Goal: Task Accomplishment & Management: Use online tool/utility

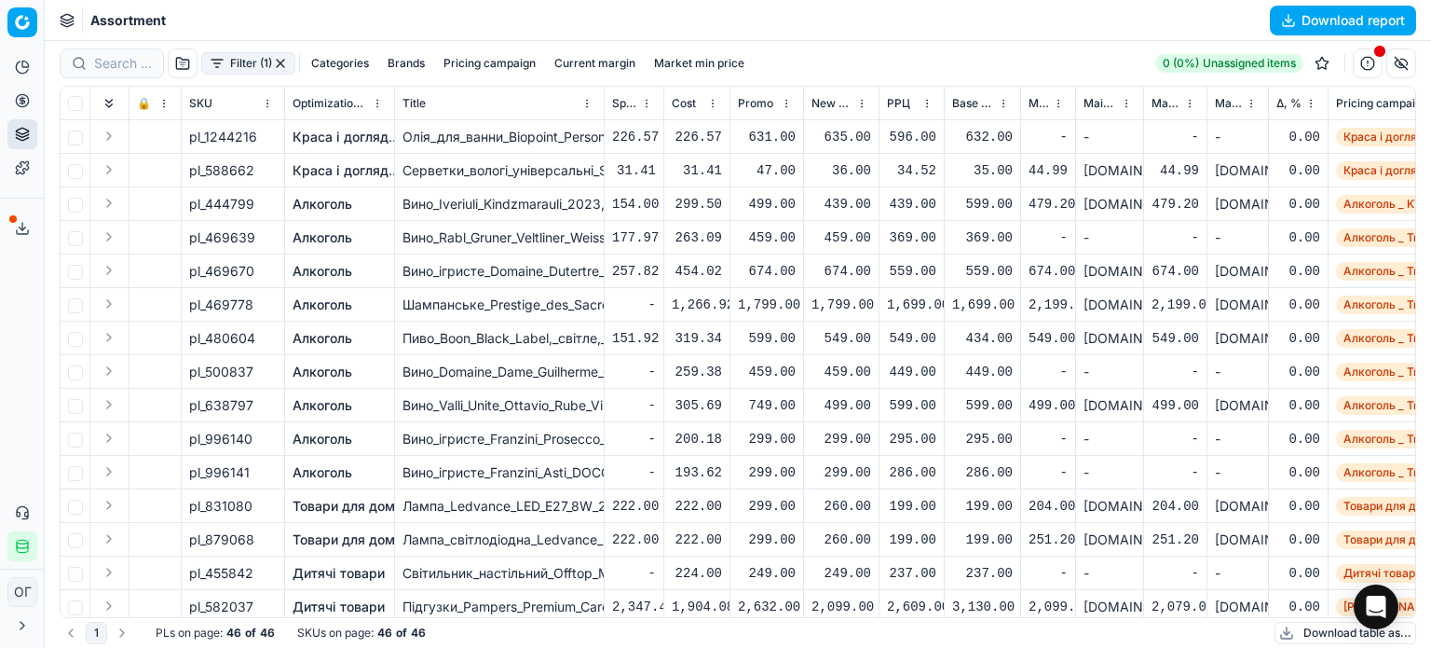
click at [280, 61] on button "button" at bounding box center [280, 63] width 15 height 15
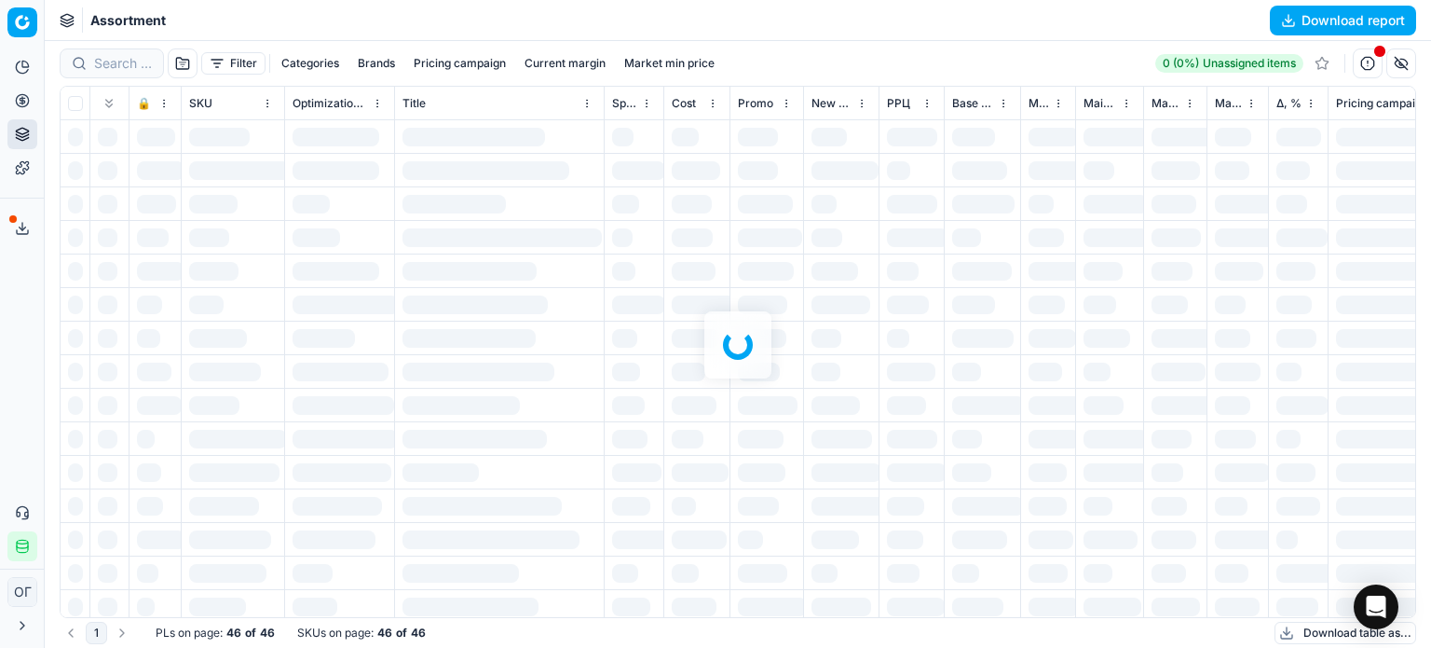
click at [229, 37] on div "Assortment Download report" at bounding box center [738, 20] width 1387 height 41
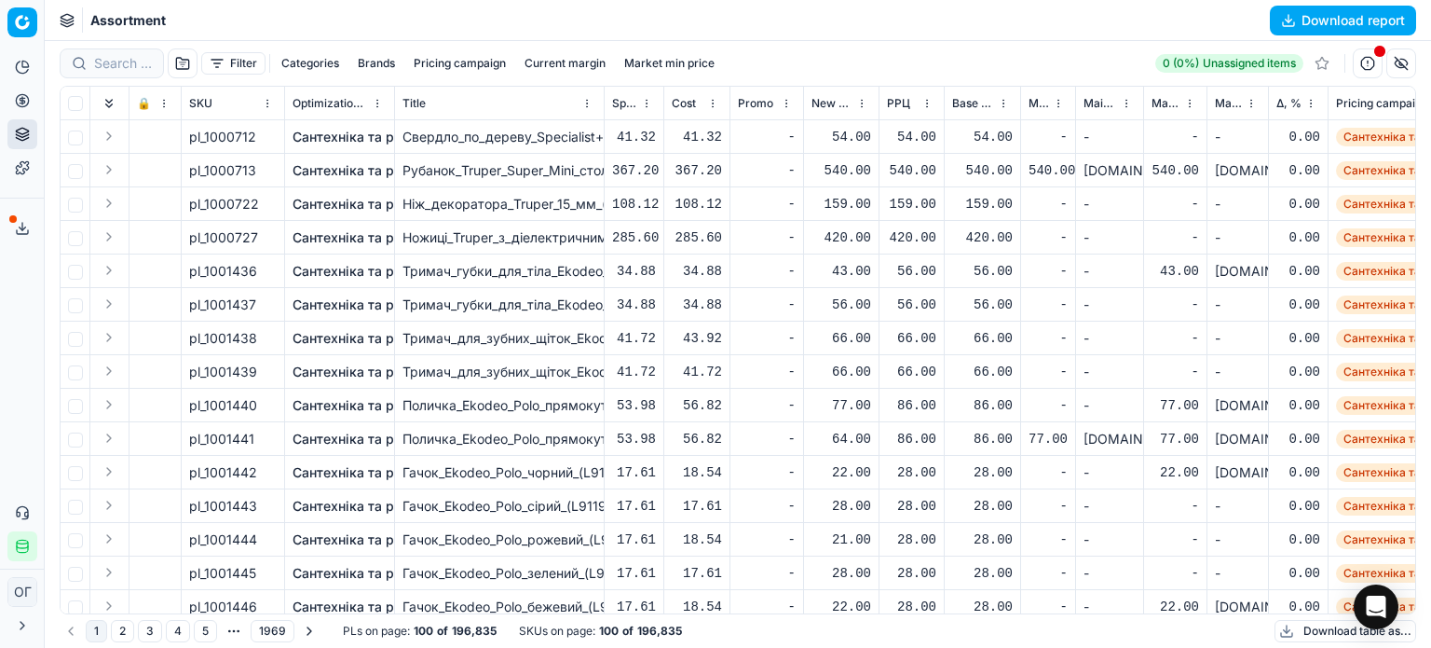
click at [226, 66] on button "Filter" at bounding box center [233, 63] width 64 height 22
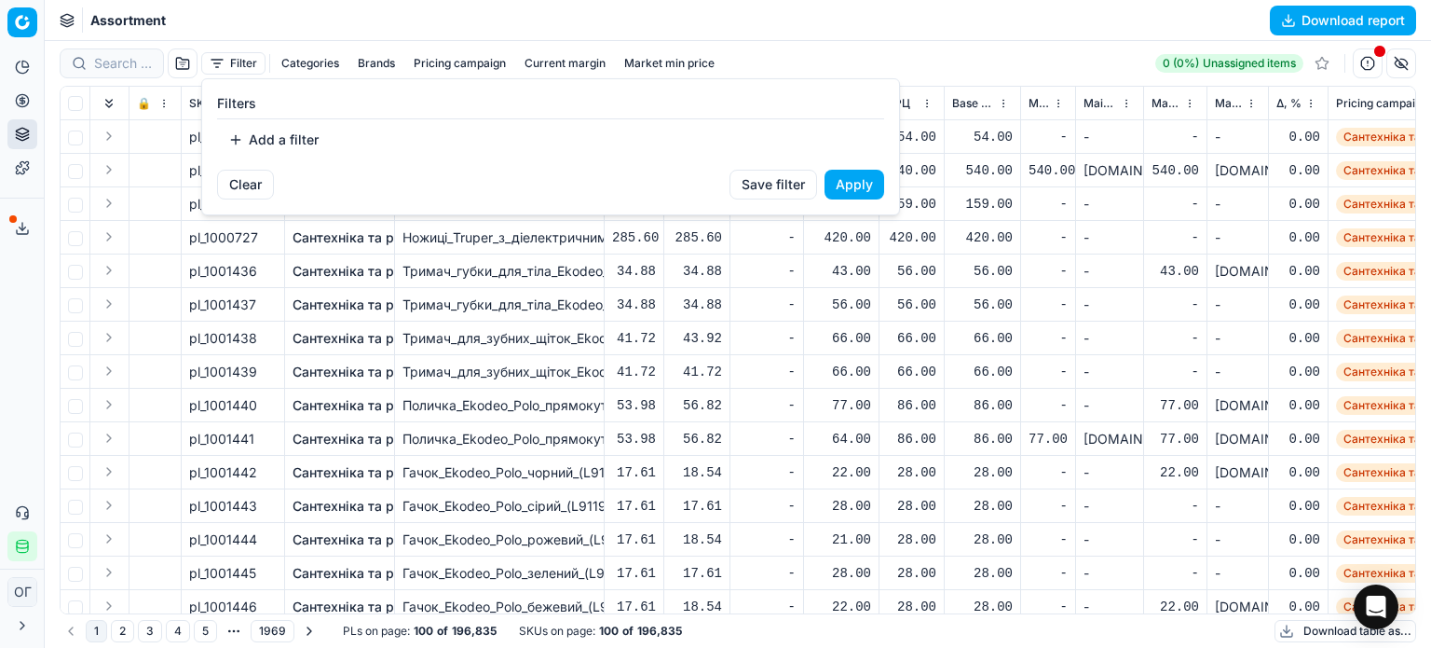
click at [272, 136] on button "Add a filter" at bounding box center [273, 140] width 113 height 30
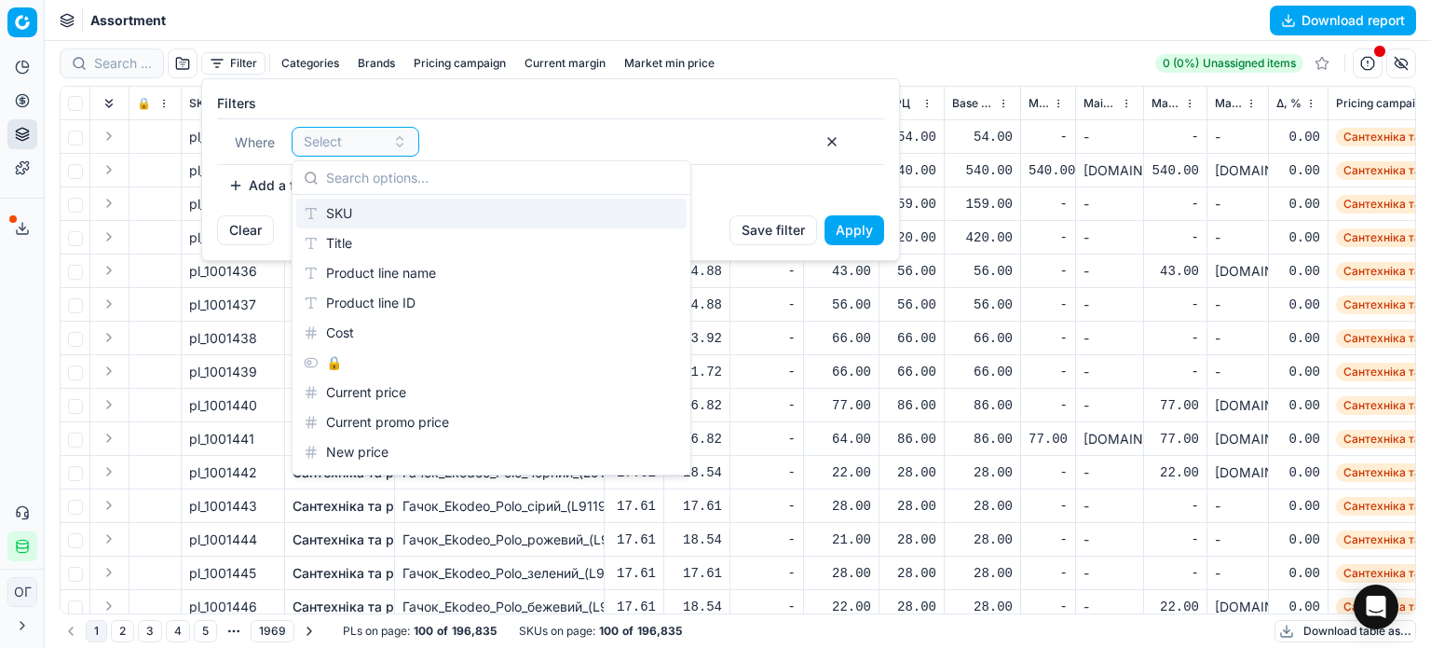
click at [350, 209] on div "SKU" at bounding box center [491, 214] width 390 height 30
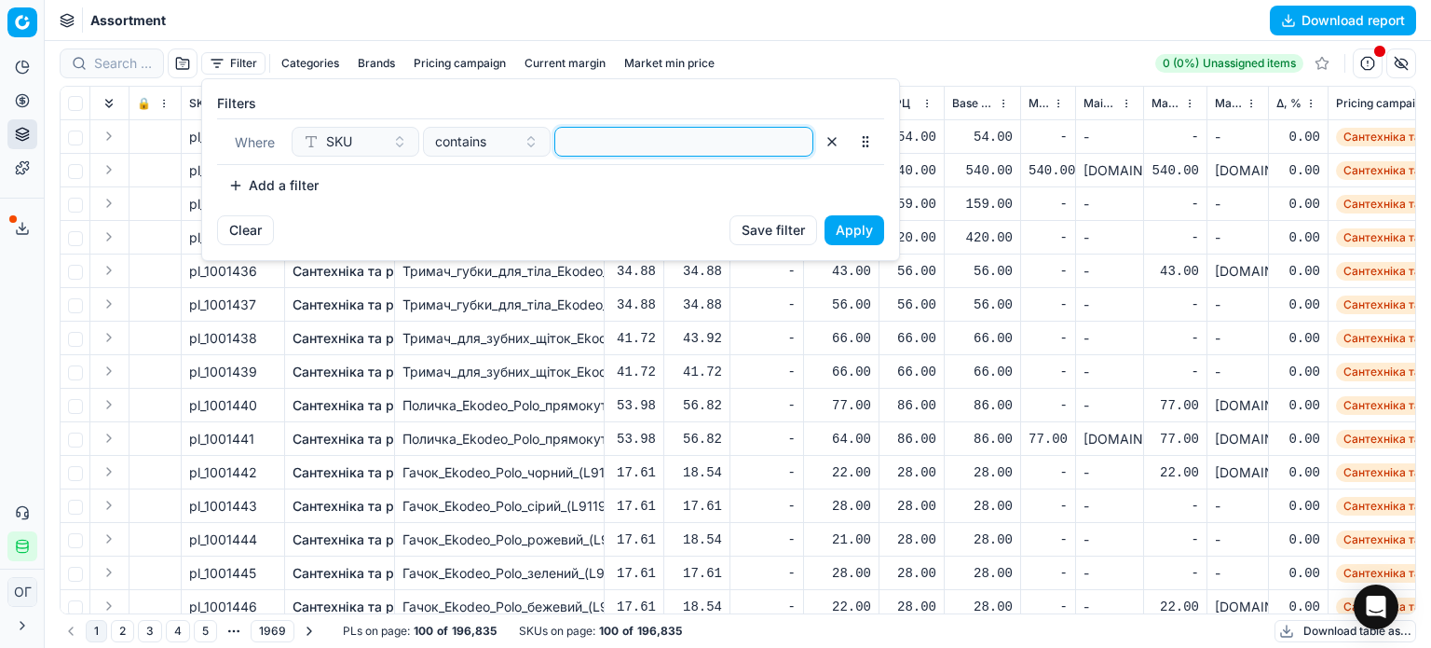
click at [602, 147] on input at bounding box center [684, 142] width 242 height 28
click at [880, 228] on button "Apply" at bounding box center [855, 230] width 60 height 30
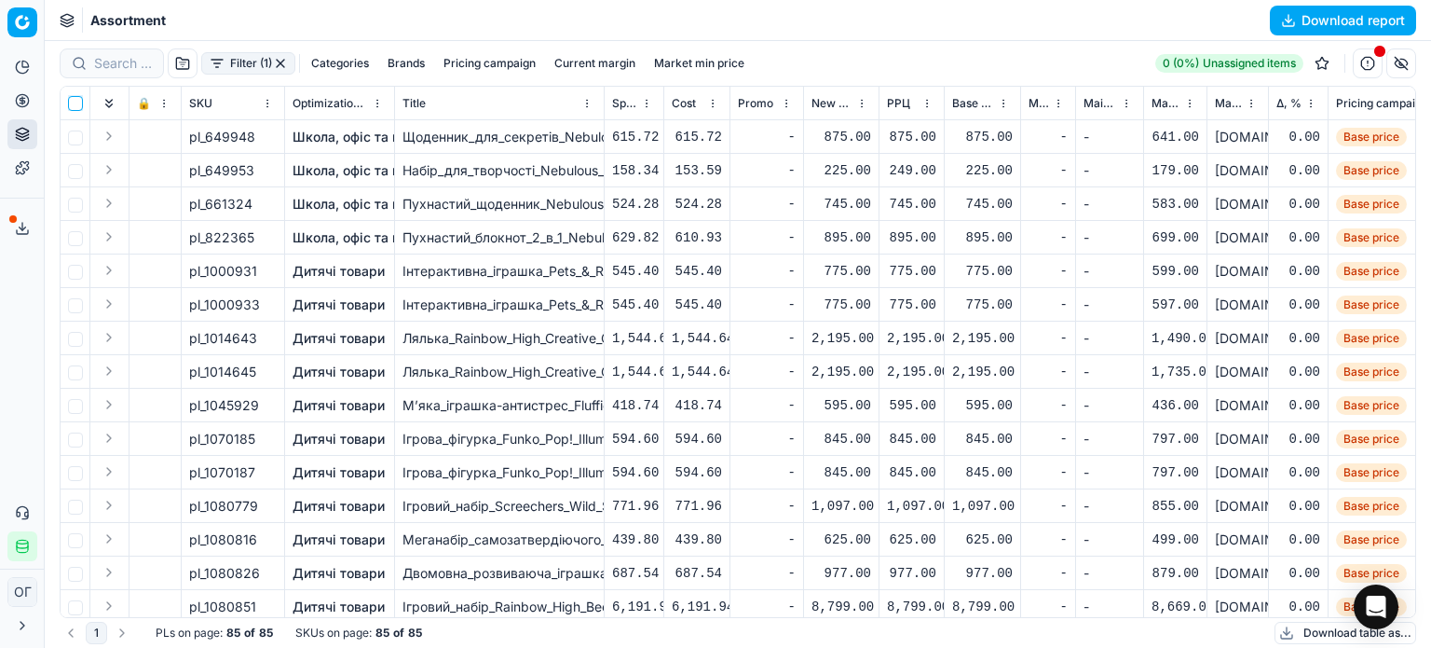
click at [75, 96] on input "checkbox" at bounding box center [75, 103] width 15 height 15
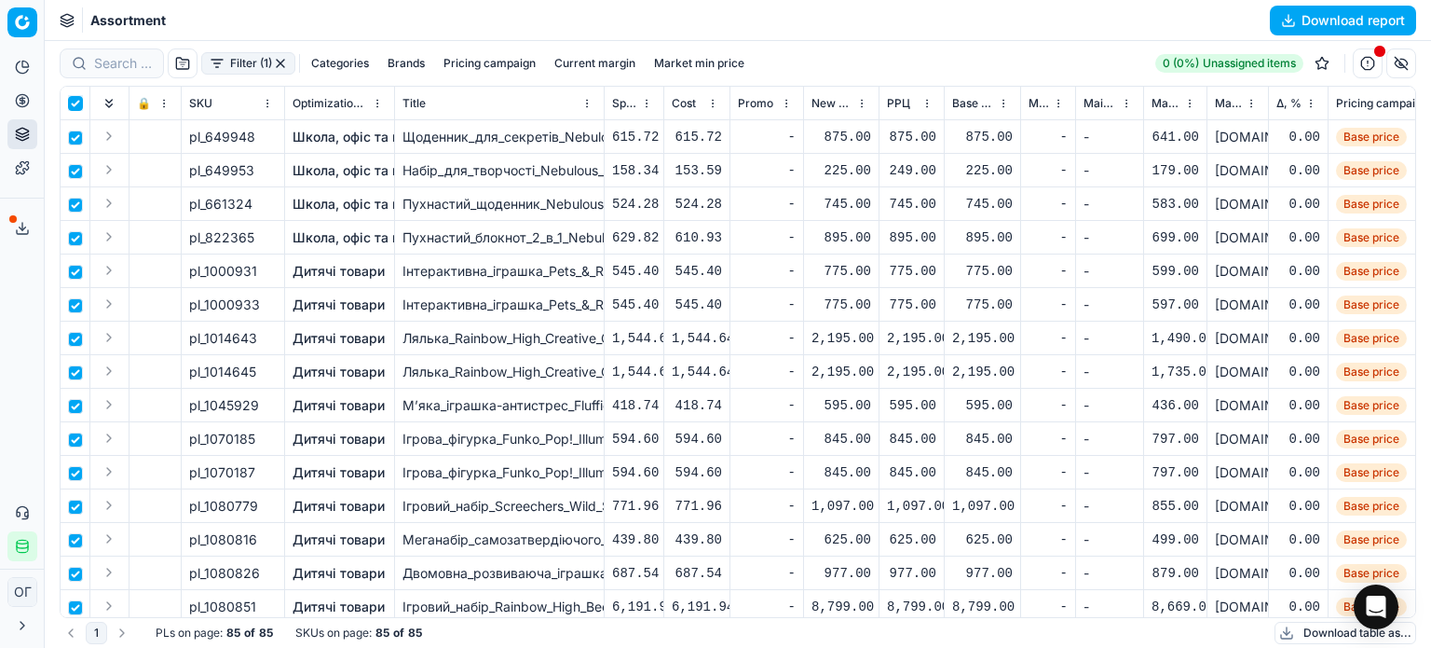
checkbox input "true"
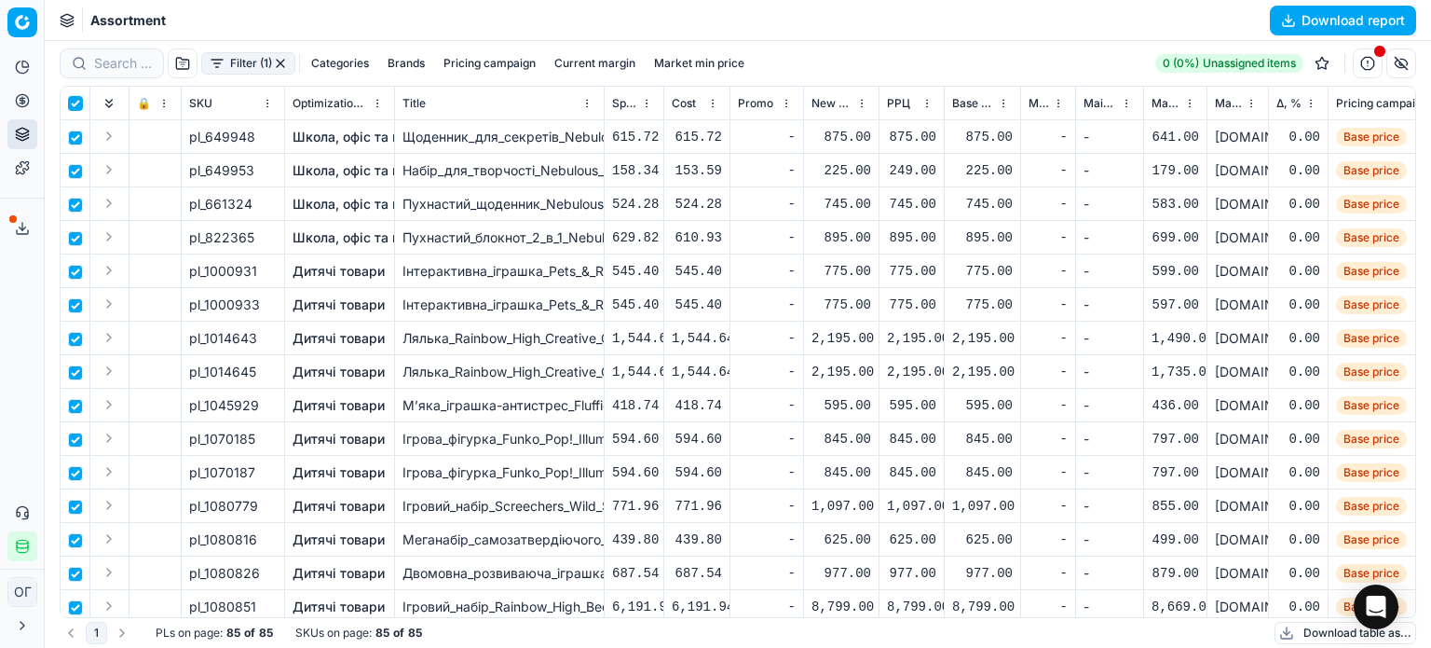
checkbox input "true"
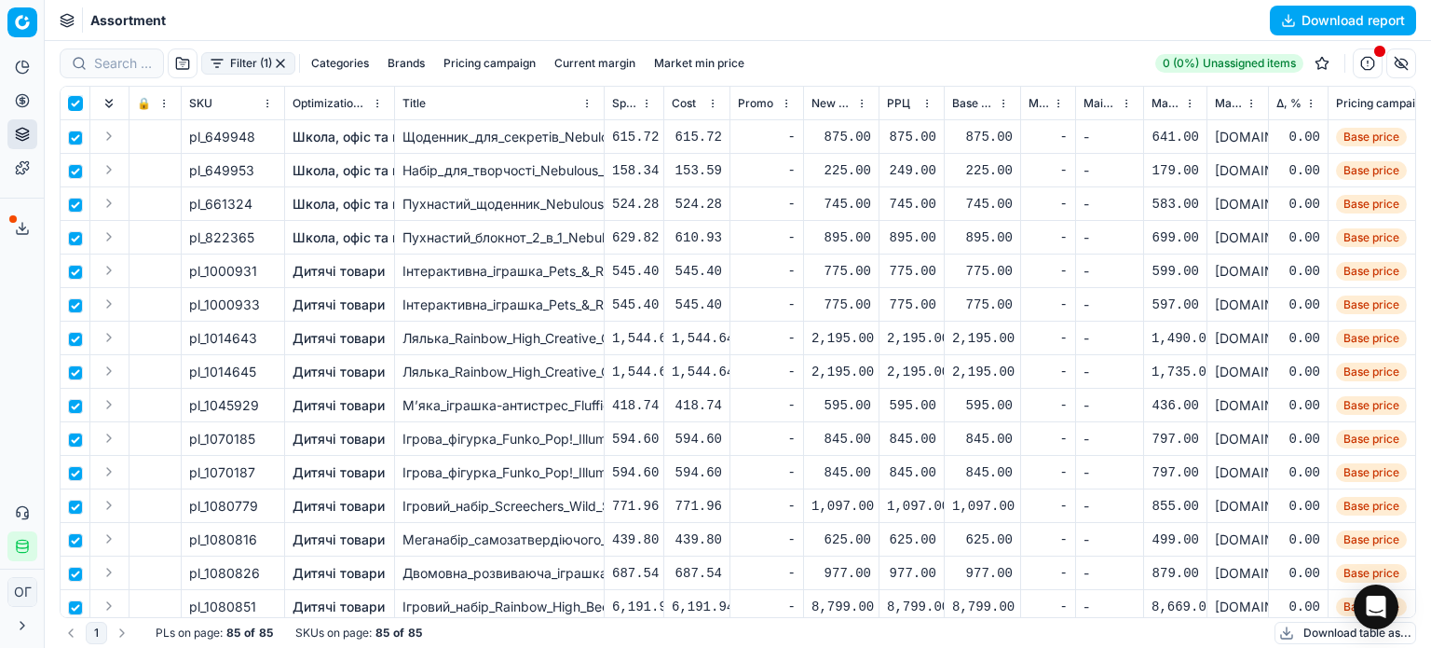
checkbox input "true"
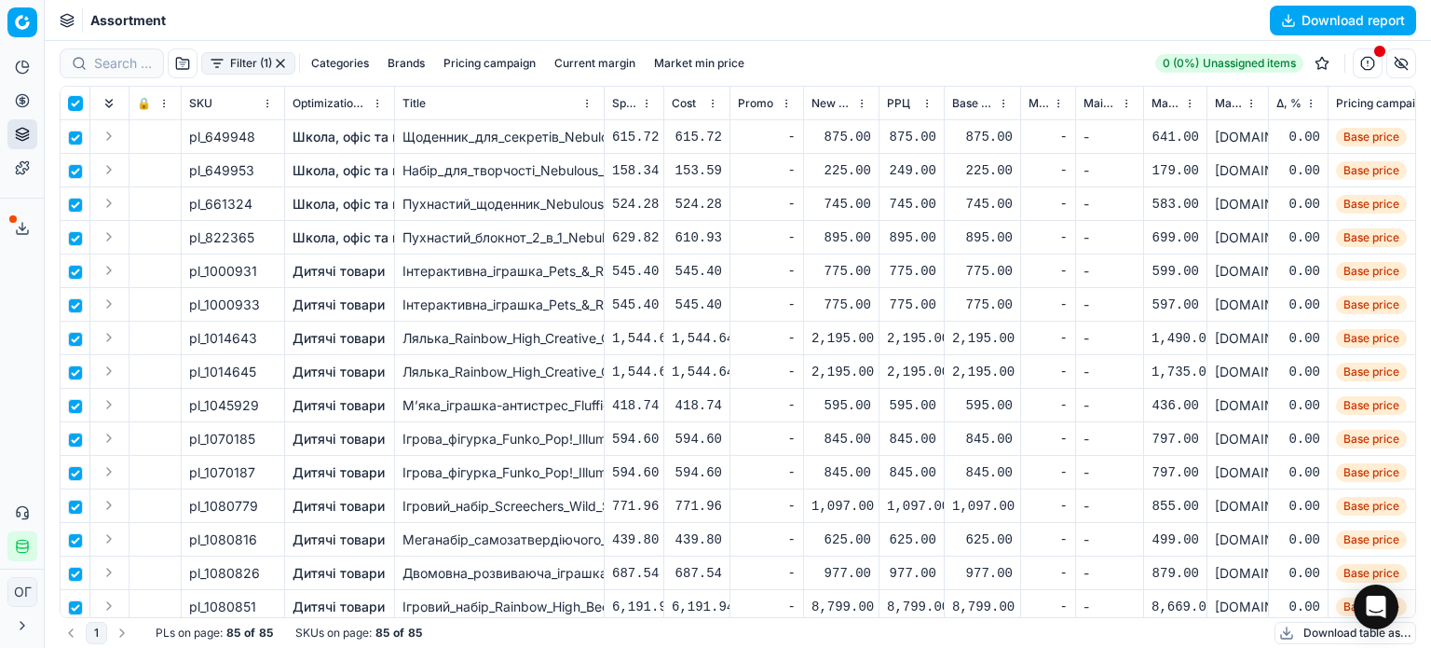
checkbox input "true"
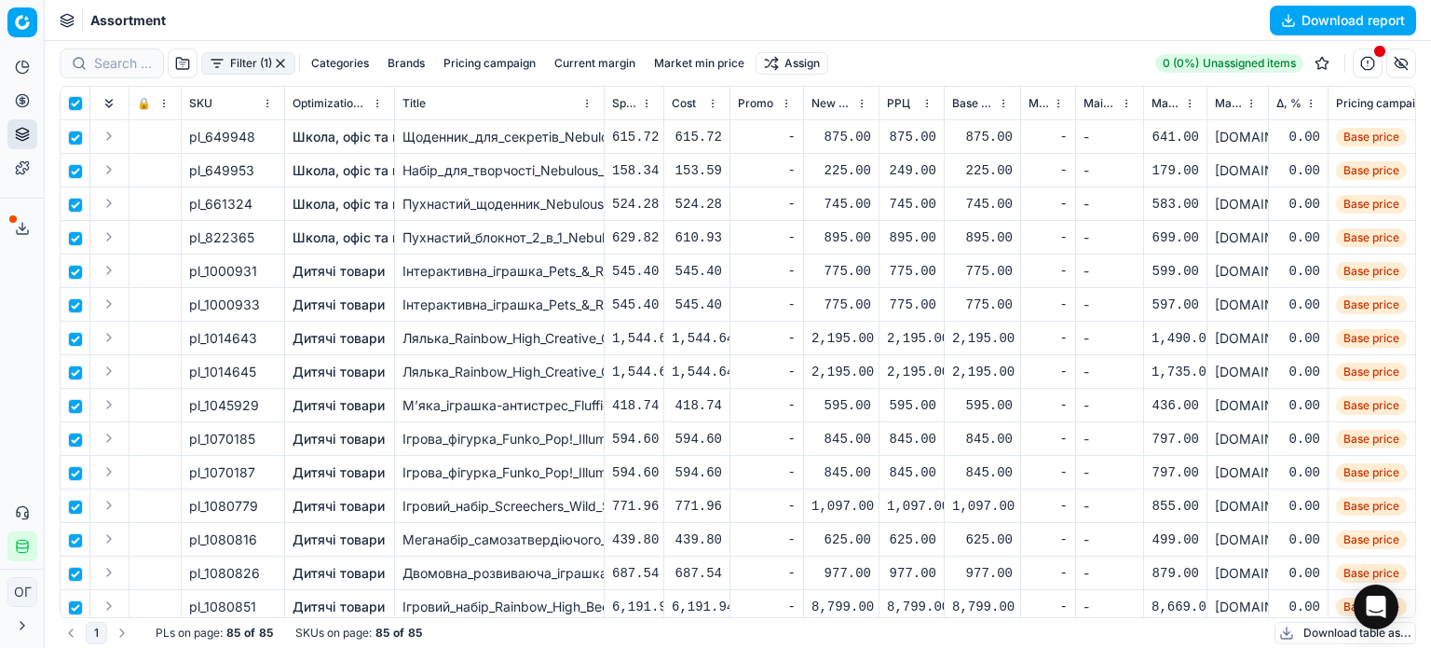
click at [807, 62] on html "Pricing platform Analytics Pricing Product portfolio Templates Export service 1…" at bounding box center [715, 324] width 1431 height 648
click at [828, 185] on div "Unassign from PCs" at bounding box center [793, 187] width 189 height 30
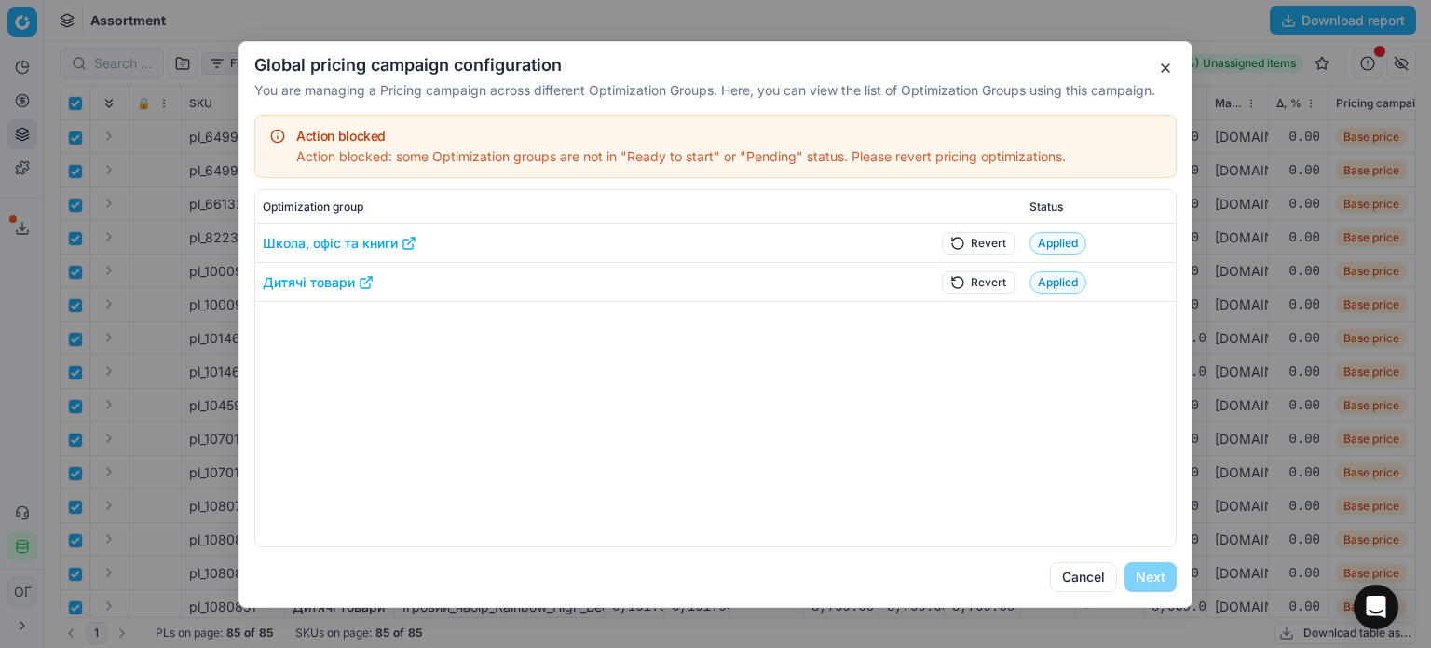
click at [984, 241] on button "Revert" at bounding box center [978, 242] width 73 height 22
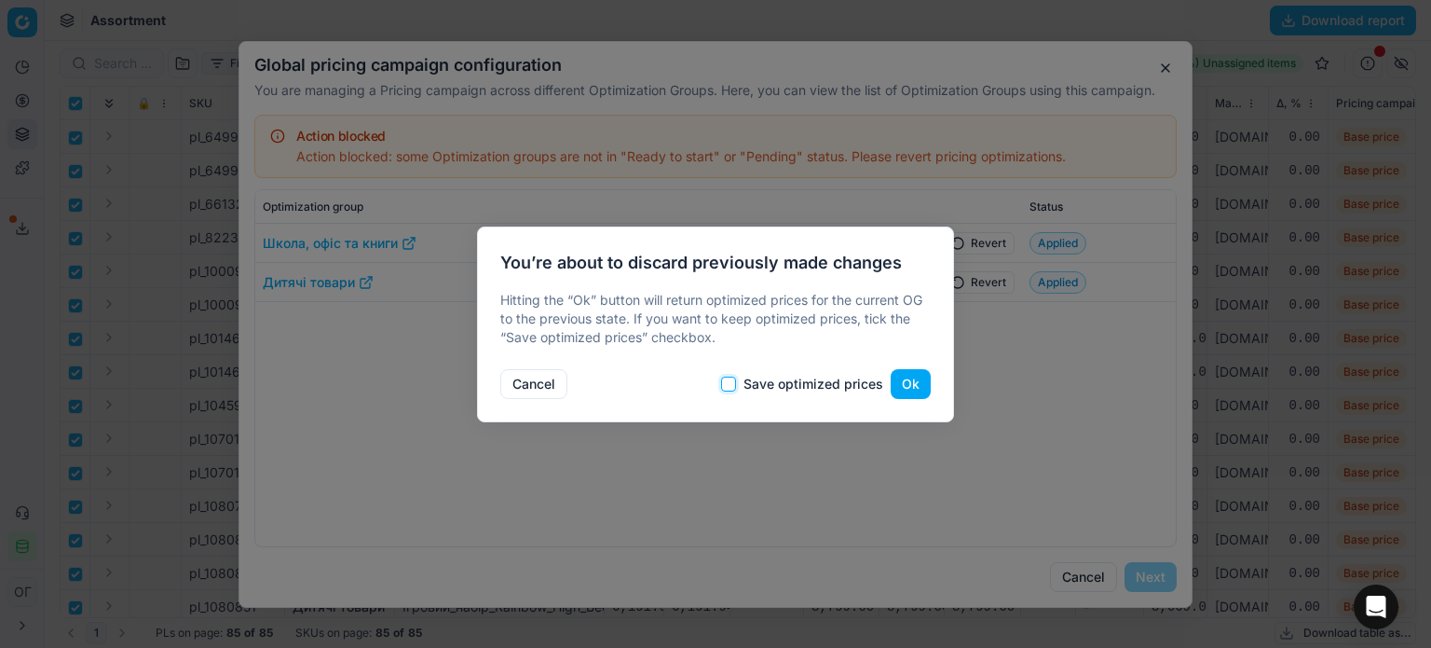
click at [731, 383] on input "Save optimized prices" at bounding box center [728, 384] width 15 height 15
checkbox input "true"
click at [906, 372] on button "Ok" at bounding box center [911, 384] width 40 height 30
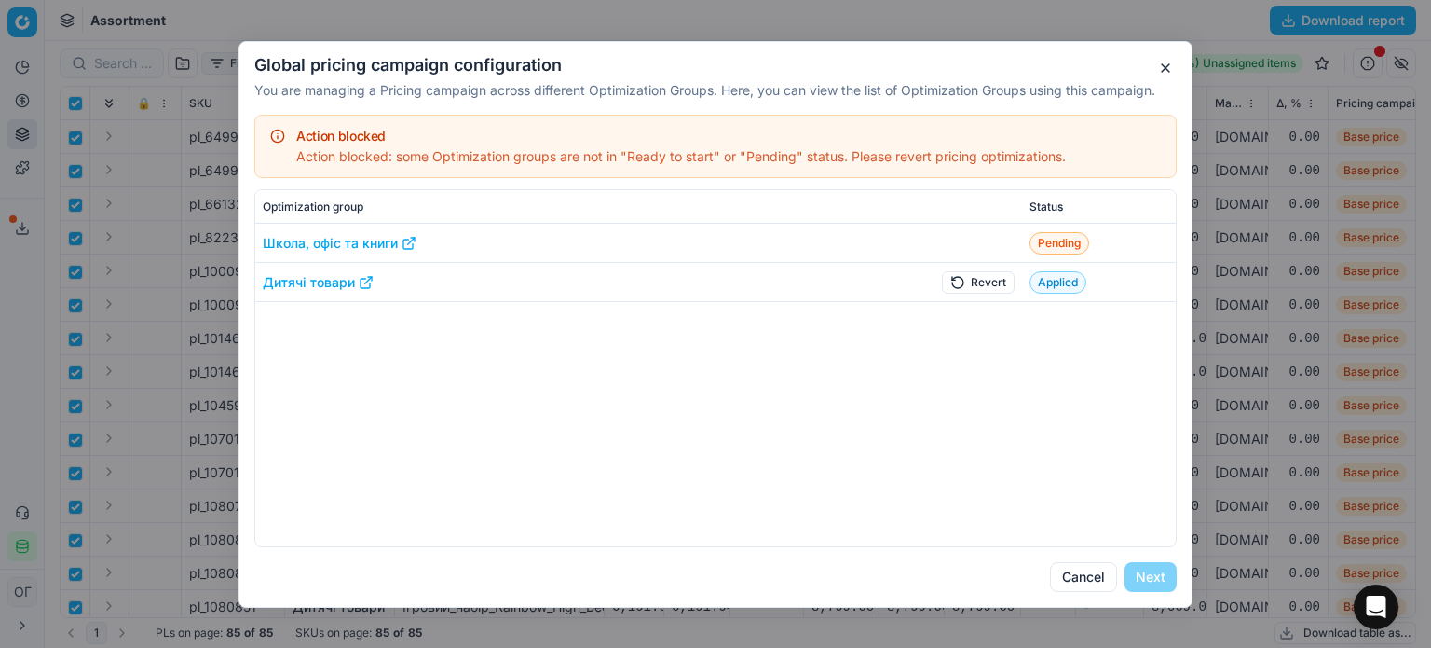
click at [967, 279] on button "Revert" at bounding box center [978, 281] width 73 height 22
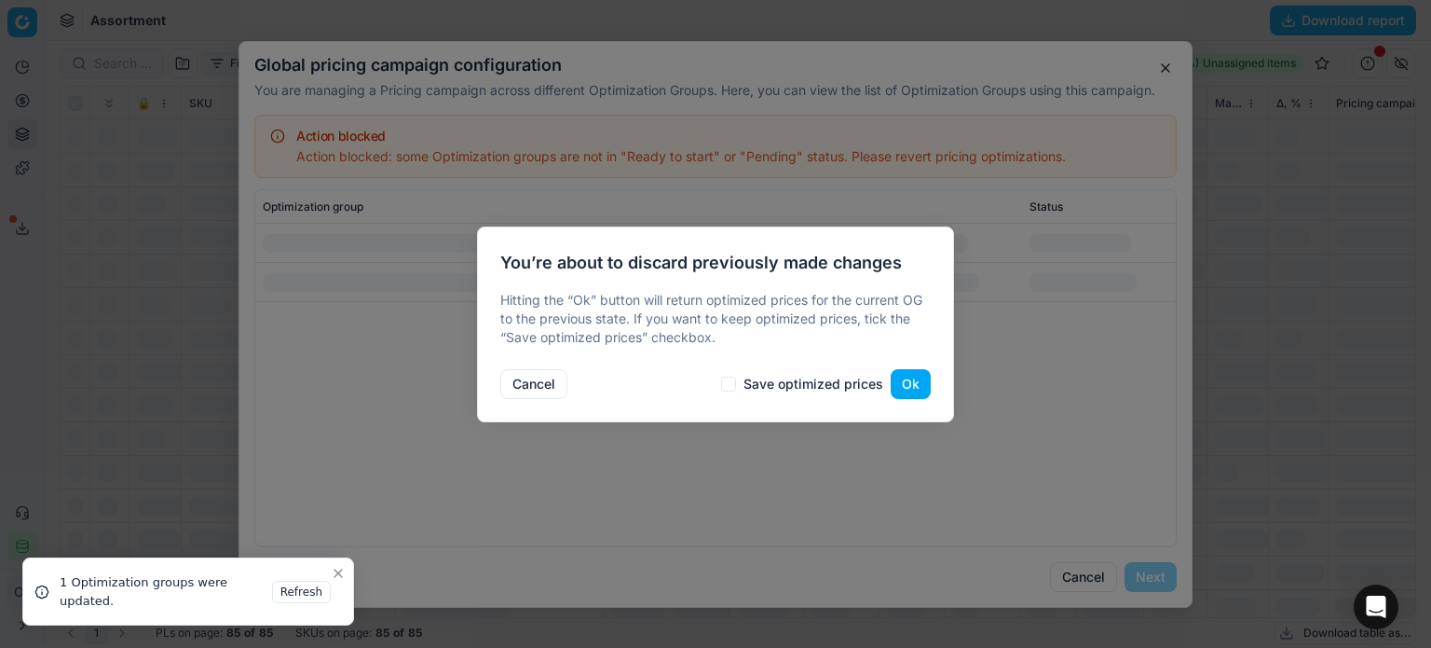
click at [732, 390] on div "Cancel Save optimized prices Ok" at bounding box center [715, 380] width 431 height 37
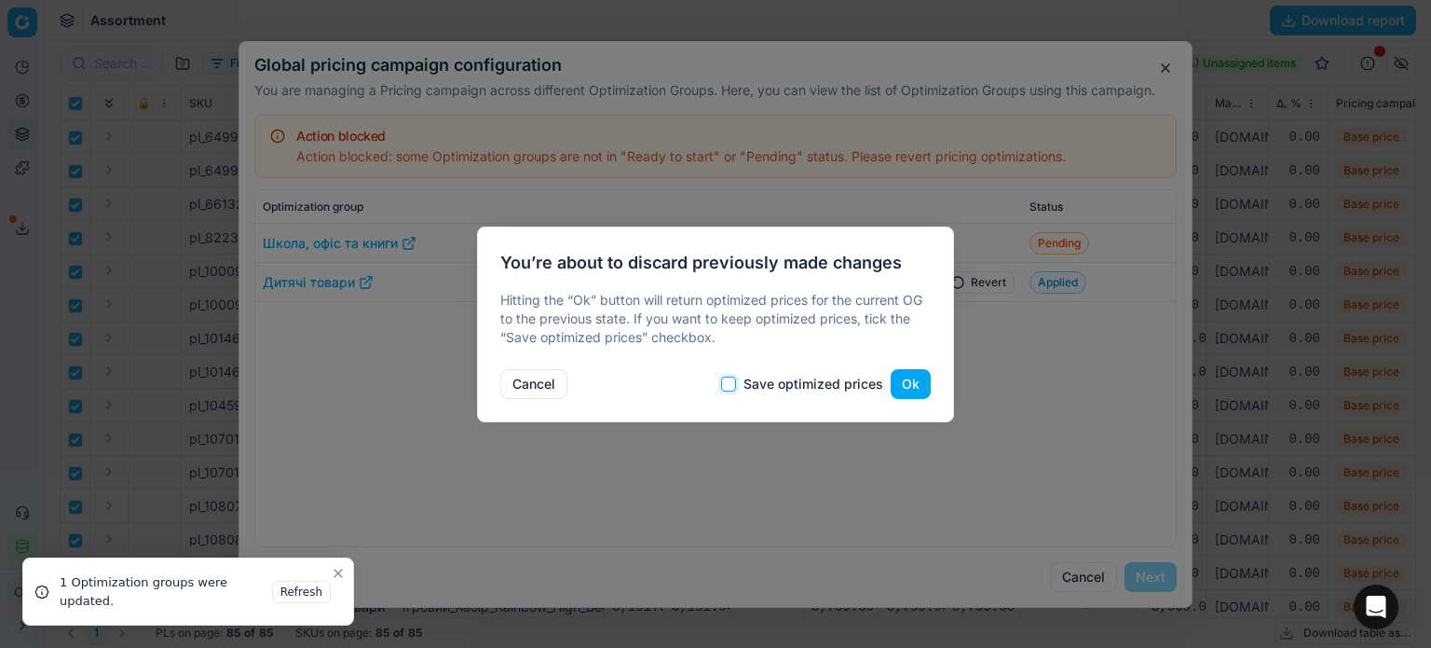
click at [732, 384] on input "Save optimized prices" at bounding box center [728, 384] width 15 height 15
checkbox input "true"
click at [906, 387] on button "Ok" at bounding box center [911, 384] width 40 height 30
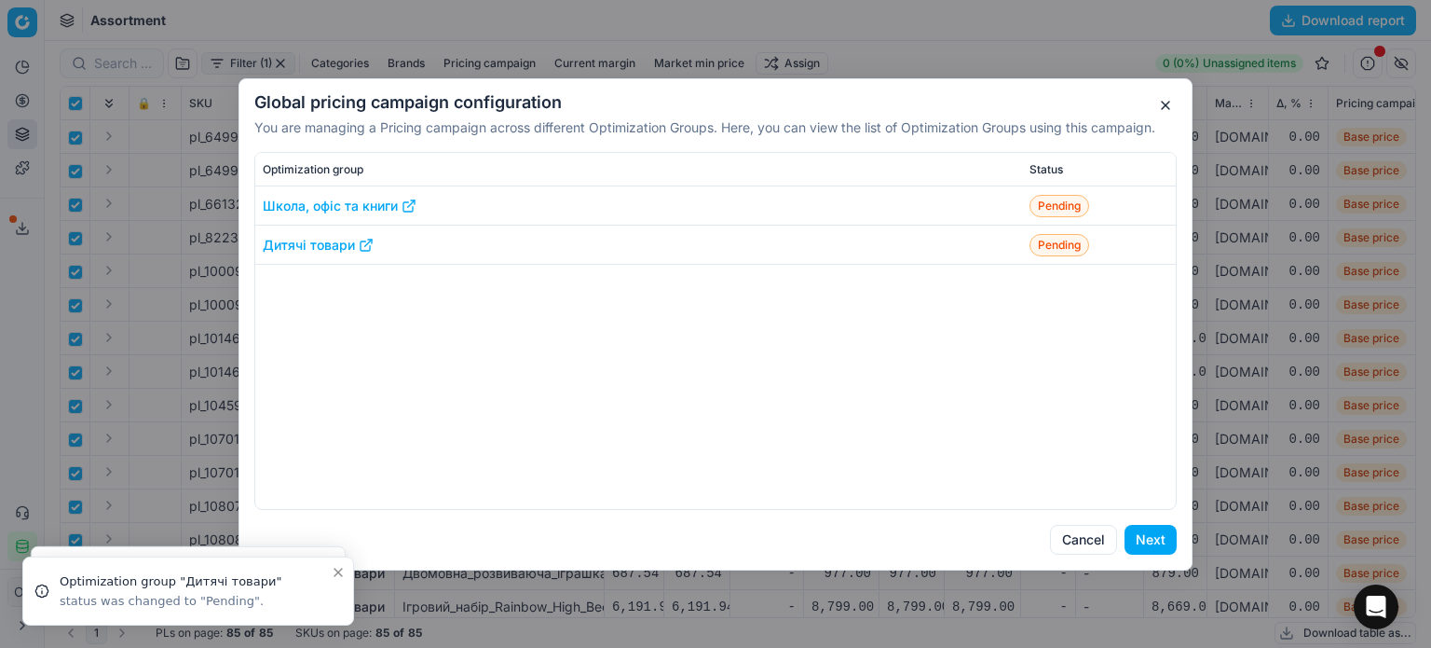
click at [1141, 543] on button "Next" at bounding box center [1151, 540] width 52 height 30
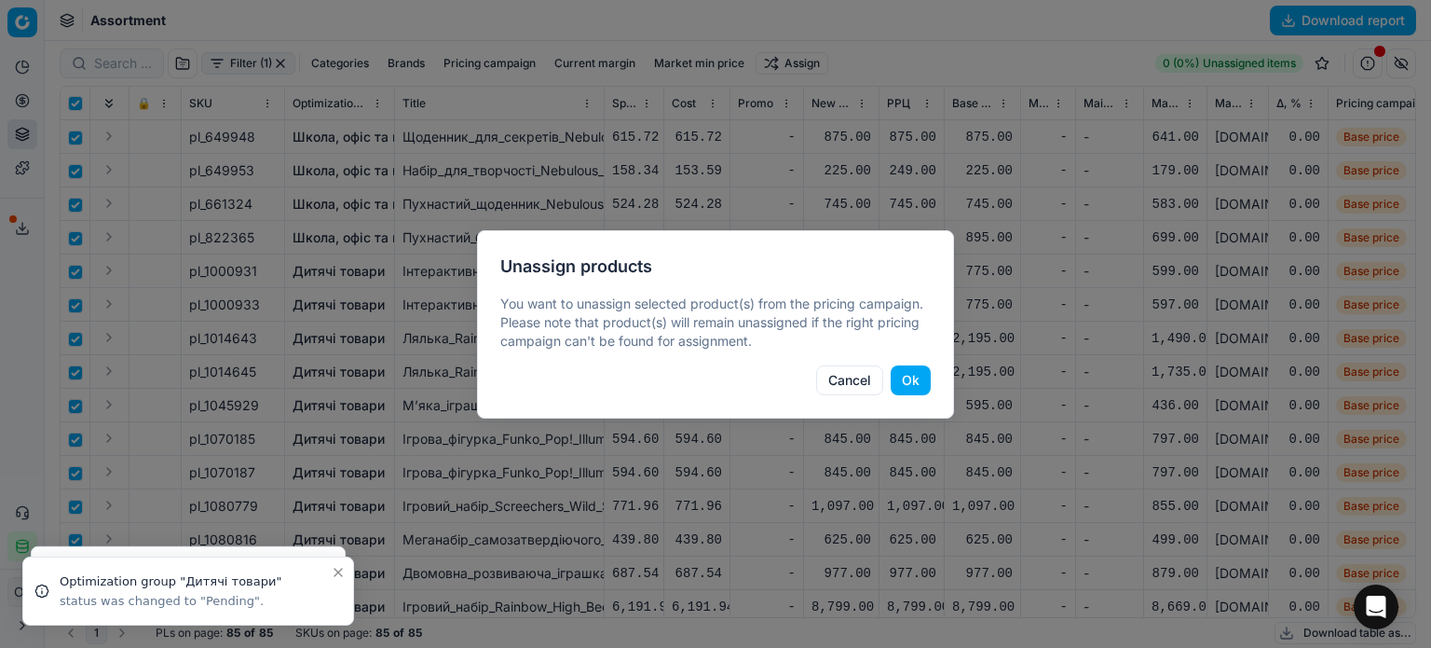
click at [917, 380] on button "Ok" at bounding box center [911, 380] width 40 height 30
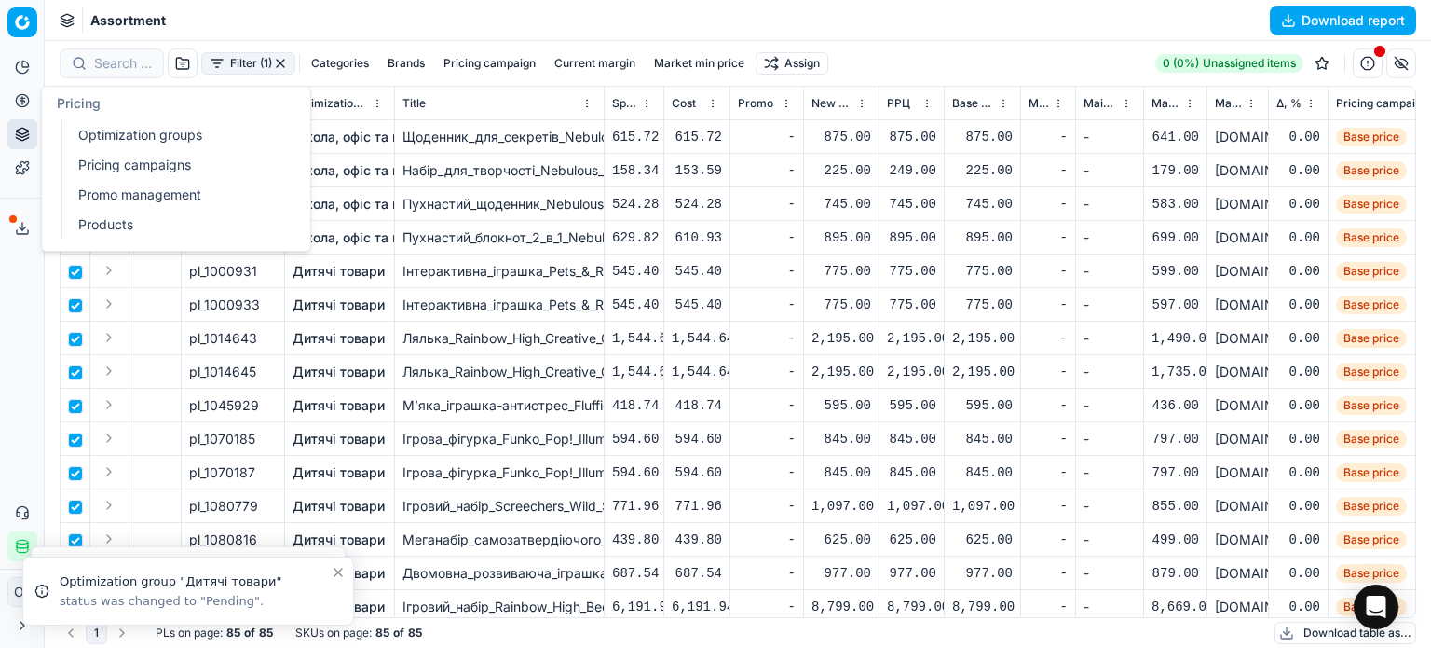
checkbox input "false"
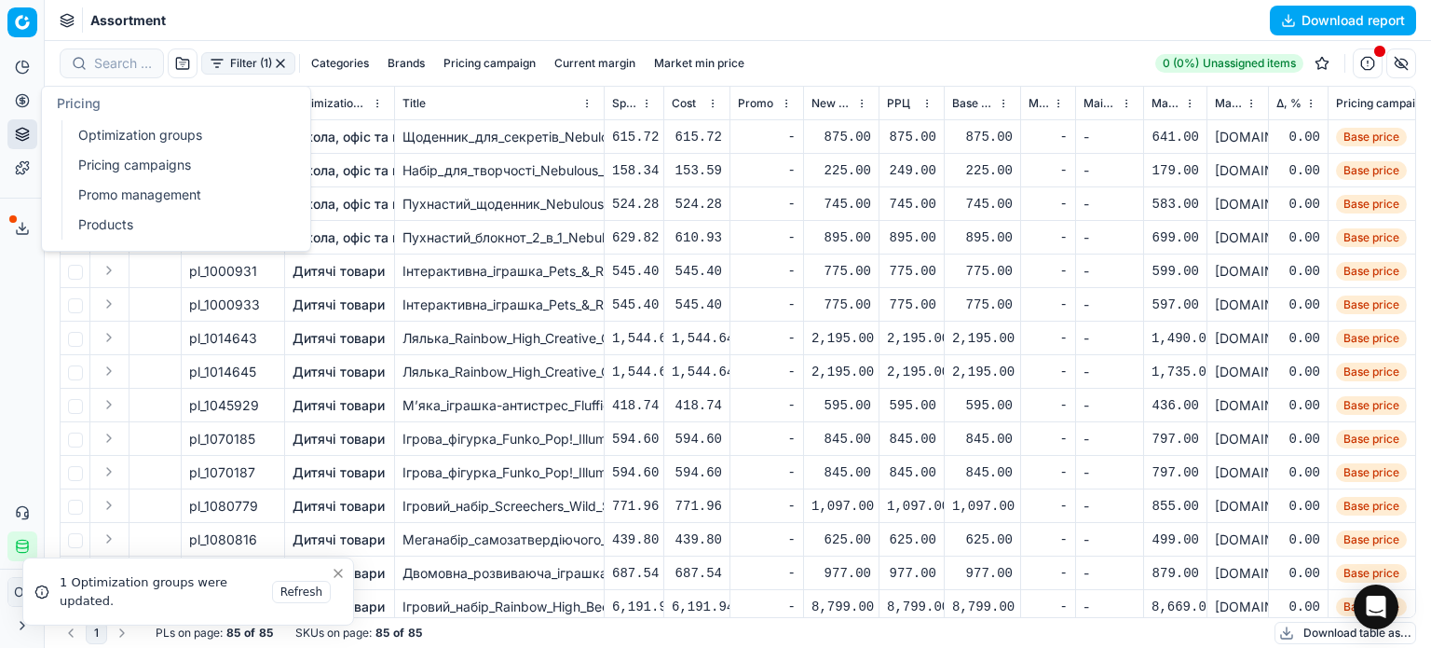
click at [116, 137] on link "Optimization groups" at bounding box center [179, 135] width 217 height 26
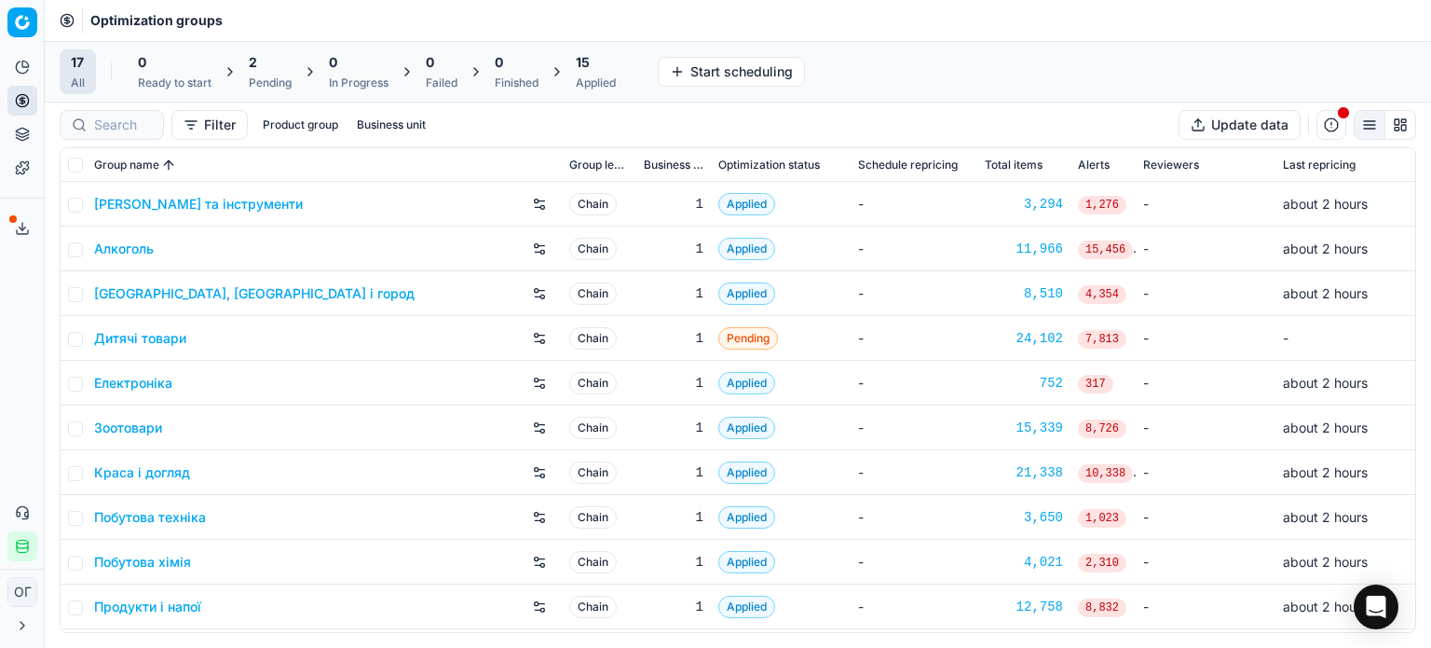
click at [261, 71] on div "2" at bounding box center [270, 62] width 43 height 19
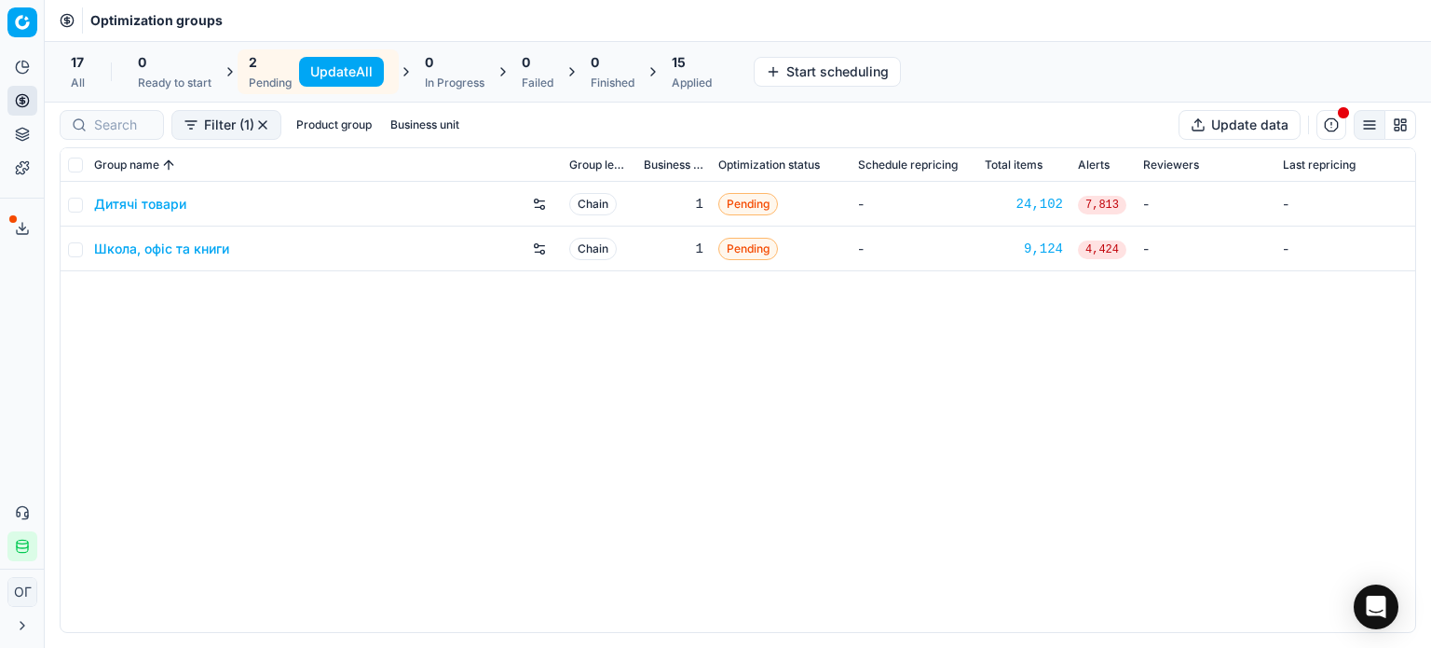
click at [315, 68] on button "Update All" at bounding box center [341, 72] width 85 height 30
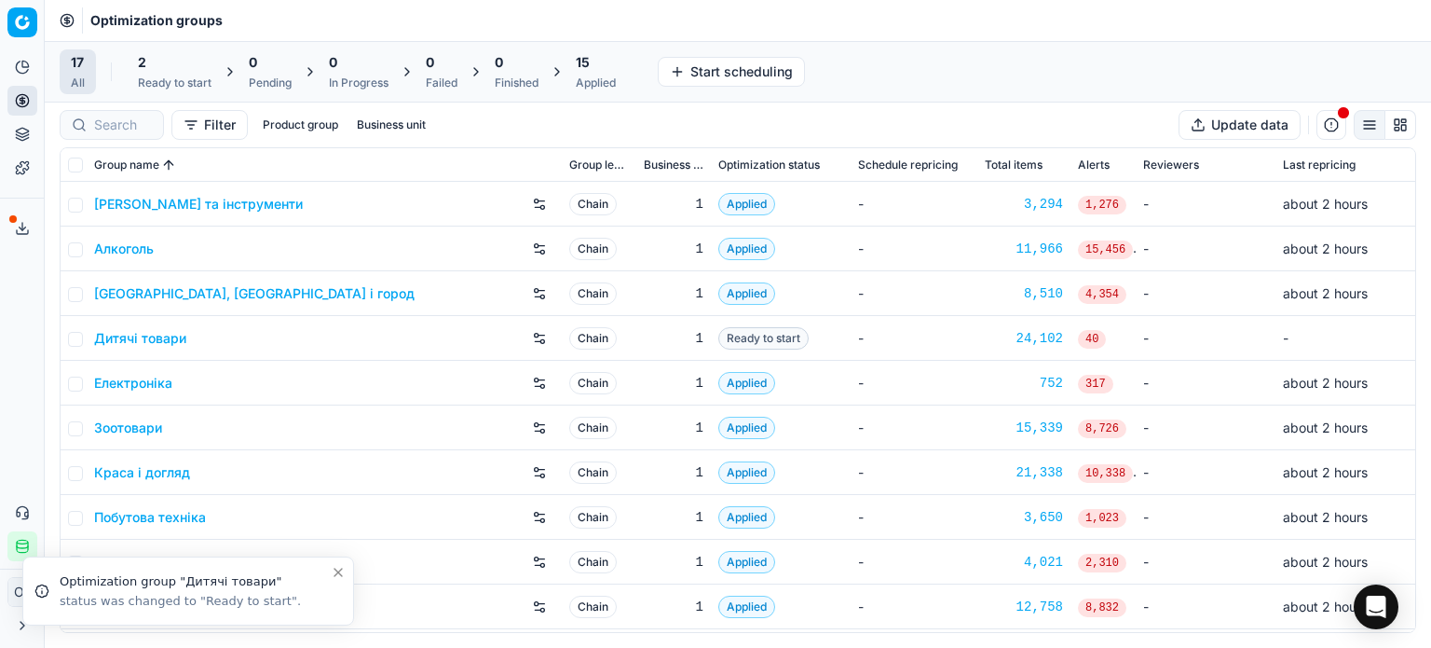
click at [201, 72] on div "2 Ready to start" at bounding box center [175, 71] width 74 height 37
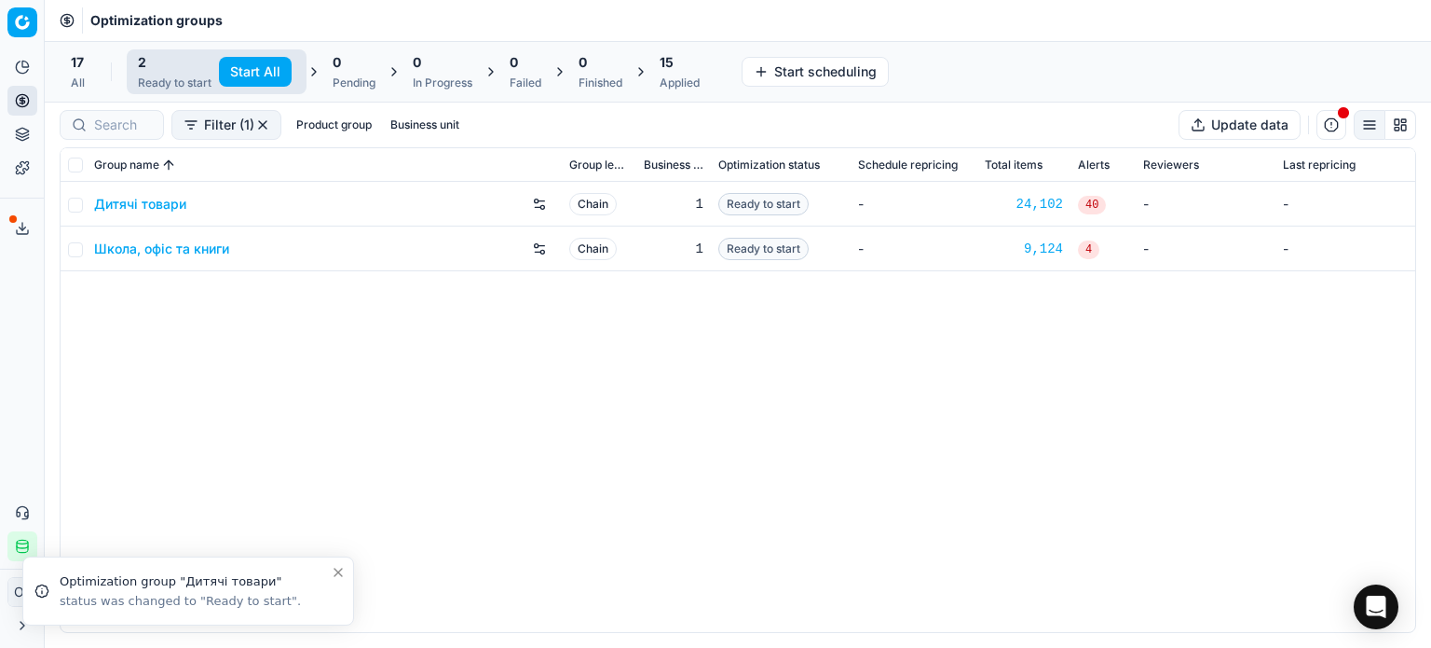
click at [242, 75] on button "Start All" at bounding box center [255, 72] width 73 height 30
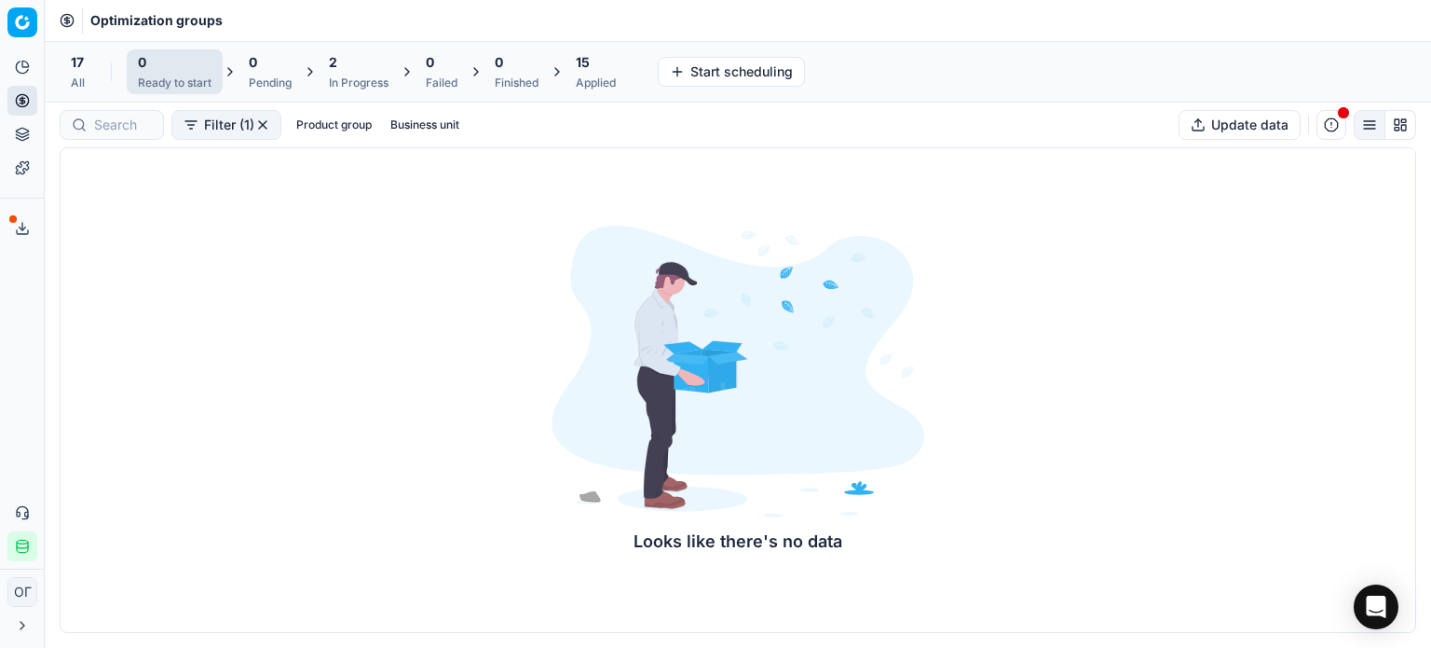
click at [352, 90] on div "2 In Progress" at bounding box center [359, 71] width 82 height 45
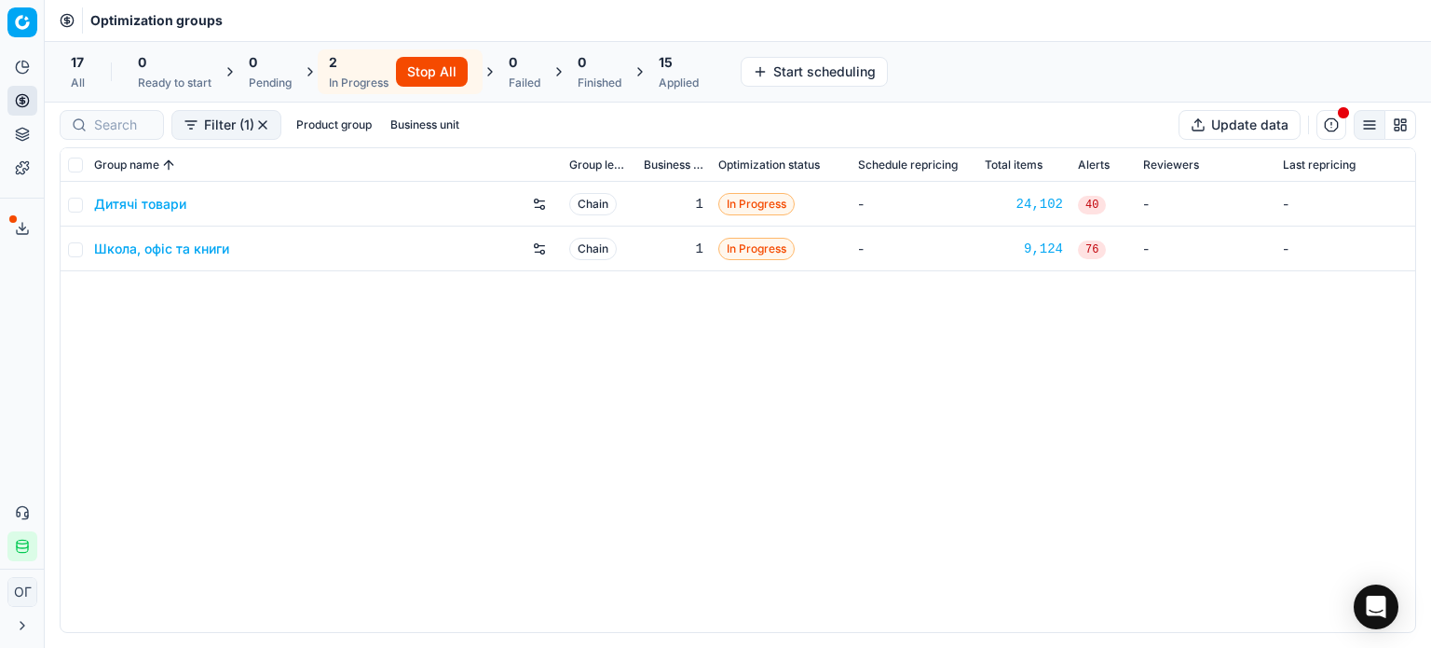
click at [173, 203] on link "Дитячі товари" at bounding box center [140, 204] width 92 height 19
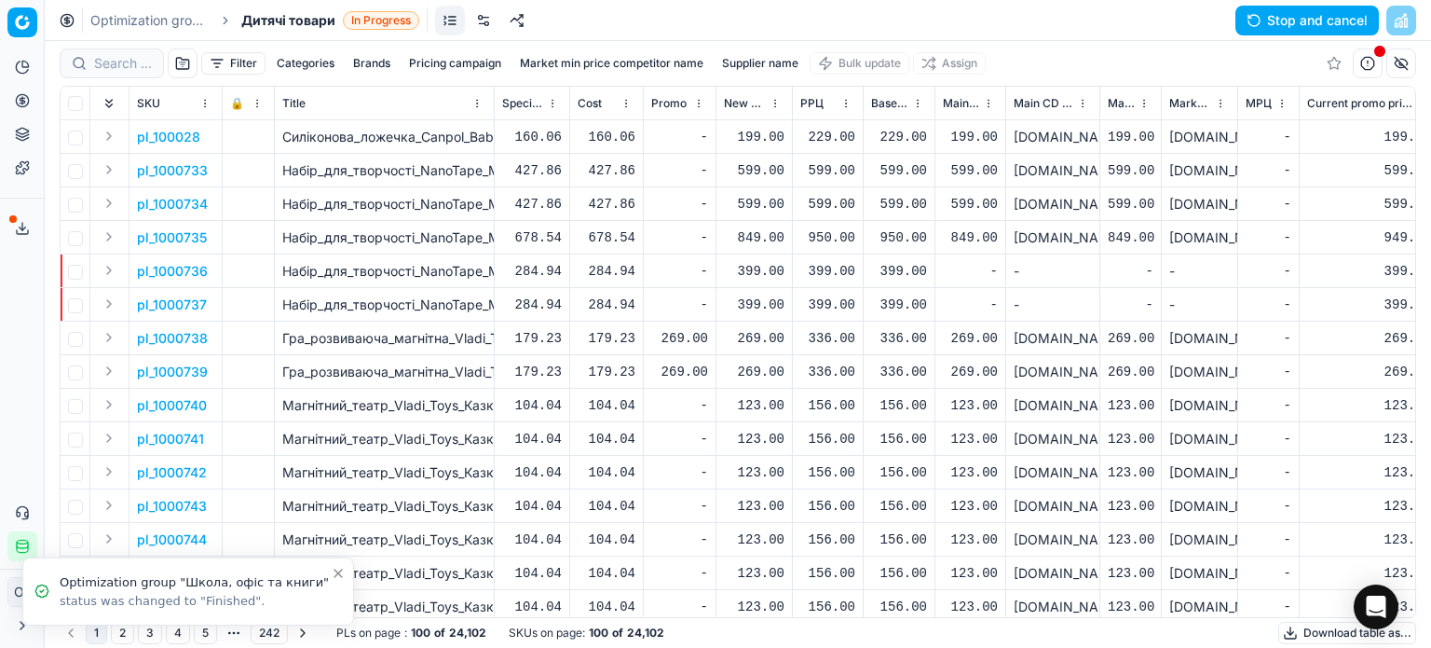
click at [336, 575] on icon "Close toast" at bounding box center [338, 573] width 15 height 15
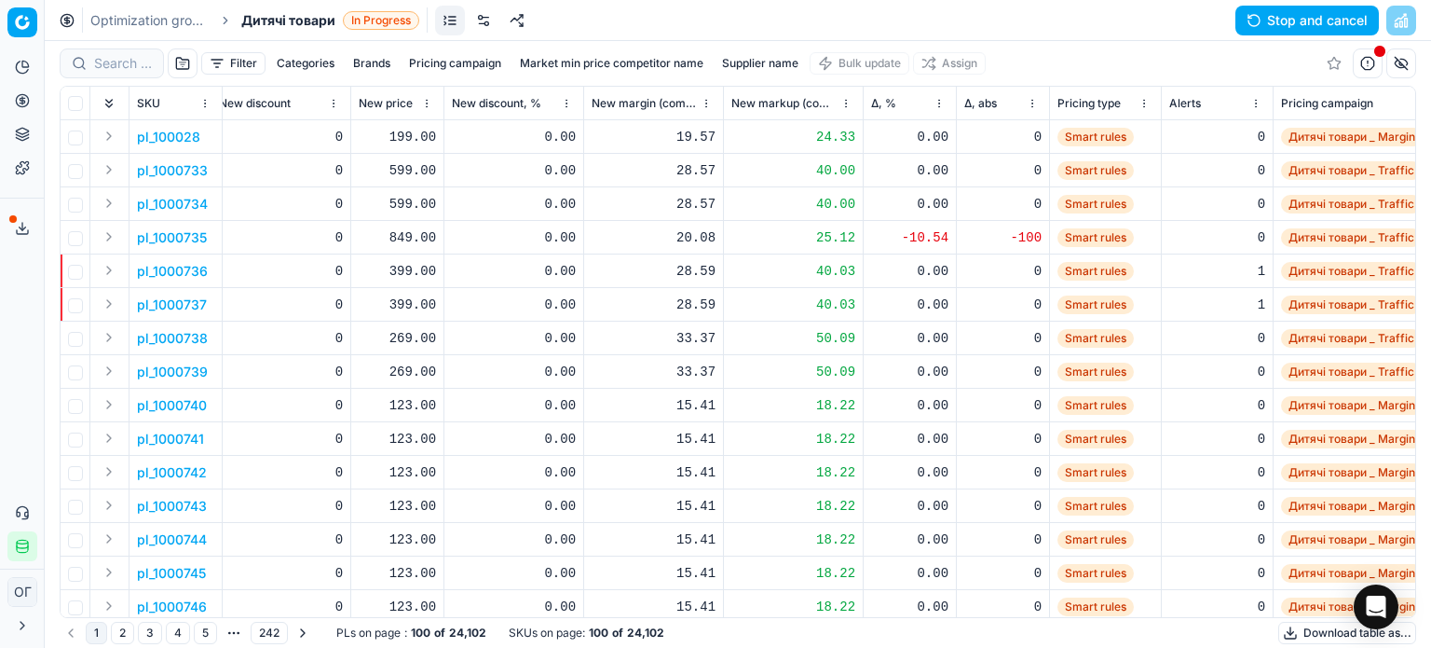
scroll to position [0, 1716]
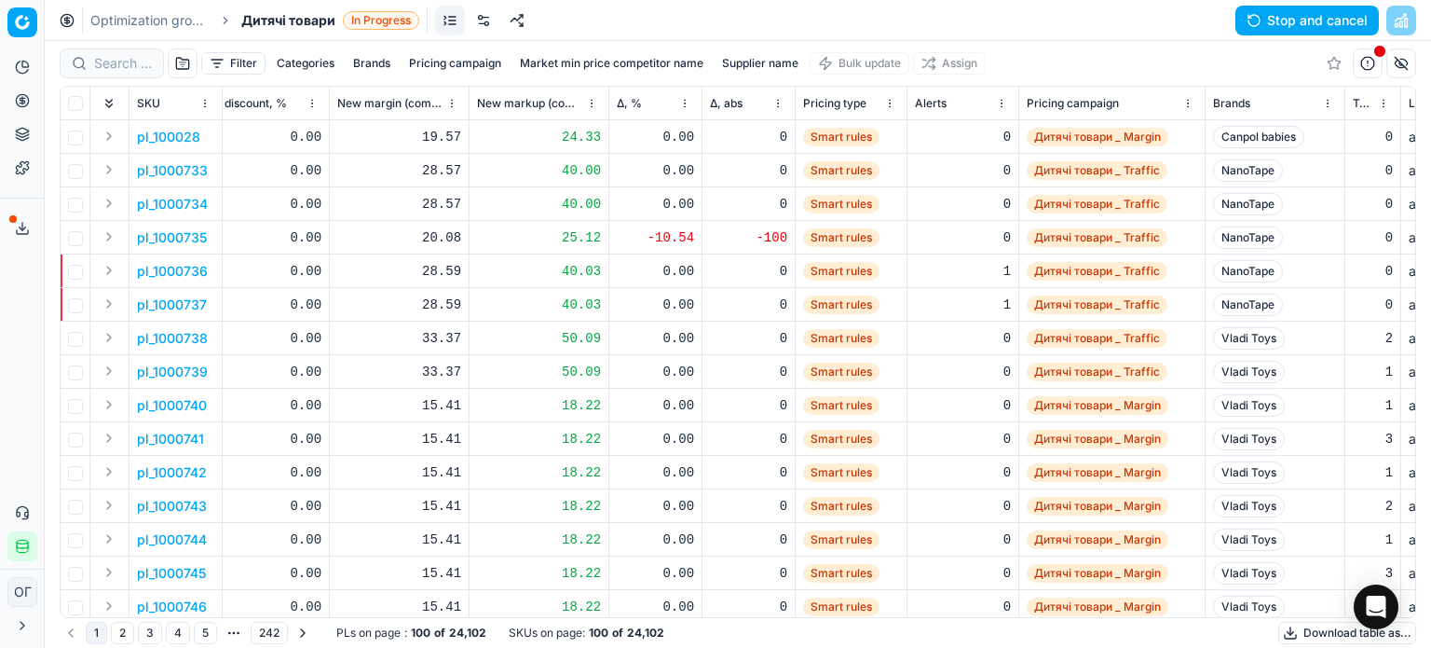
click at [639, 102] on span "Δ, %" at bounding box center [629, 103] width 25 height 15
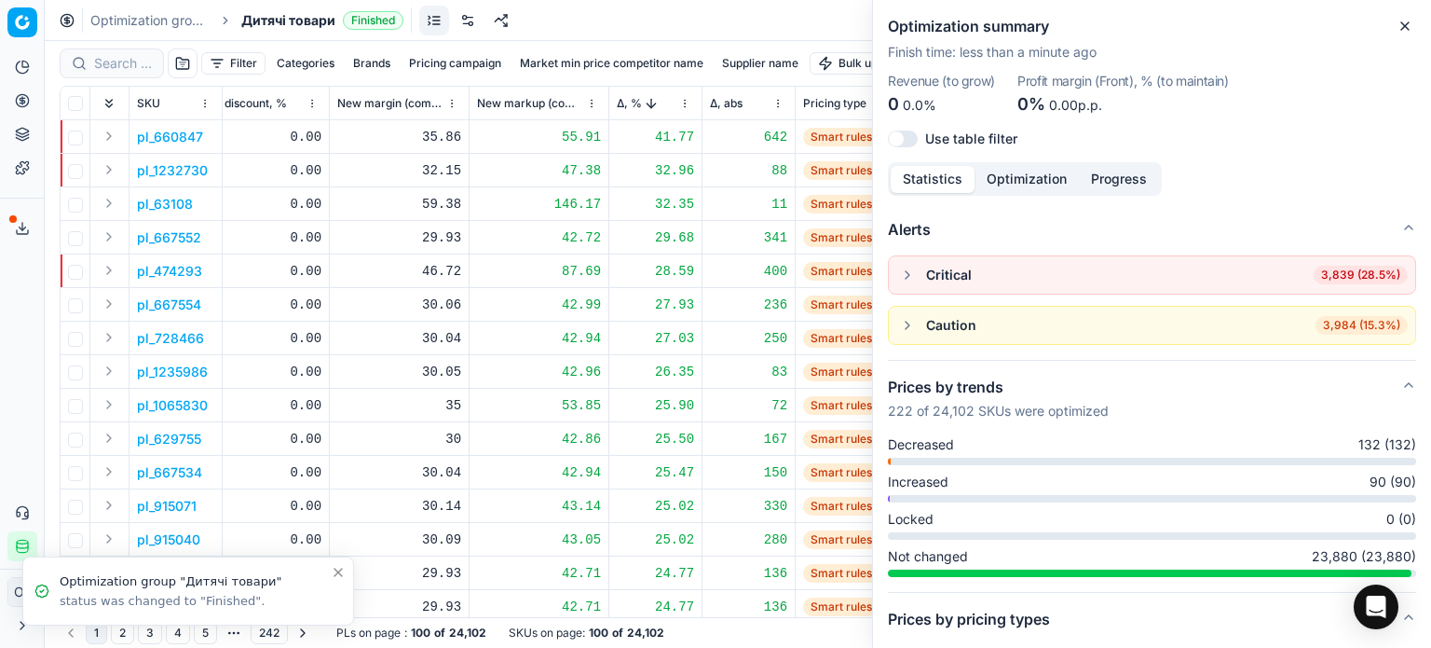
click at [104, 201] on button "Expand" at bounding box center [109, 203] width 22 height 22
click at [160, 237] on p "63108" at bounding box center [156, 237] width 39 height 19
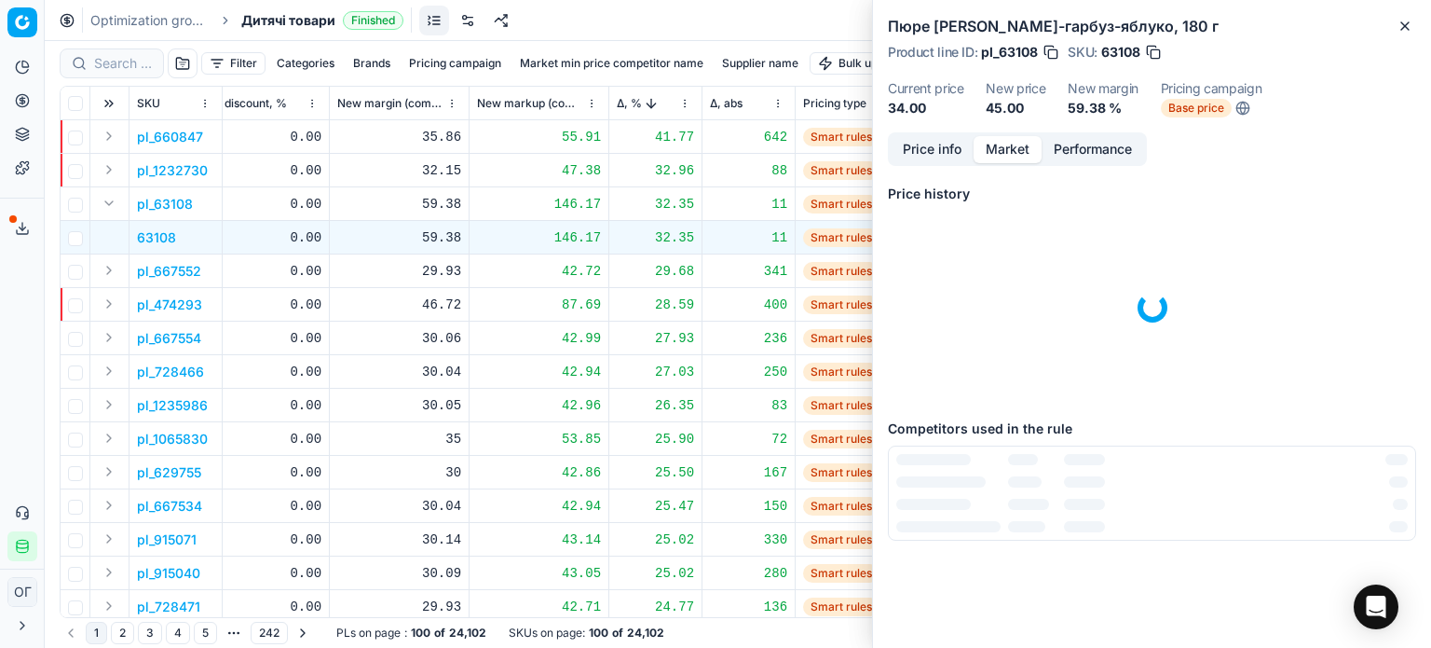
click at [1025, 154] on button "Market" at bounding box center [1008, 149] width 68 height 27
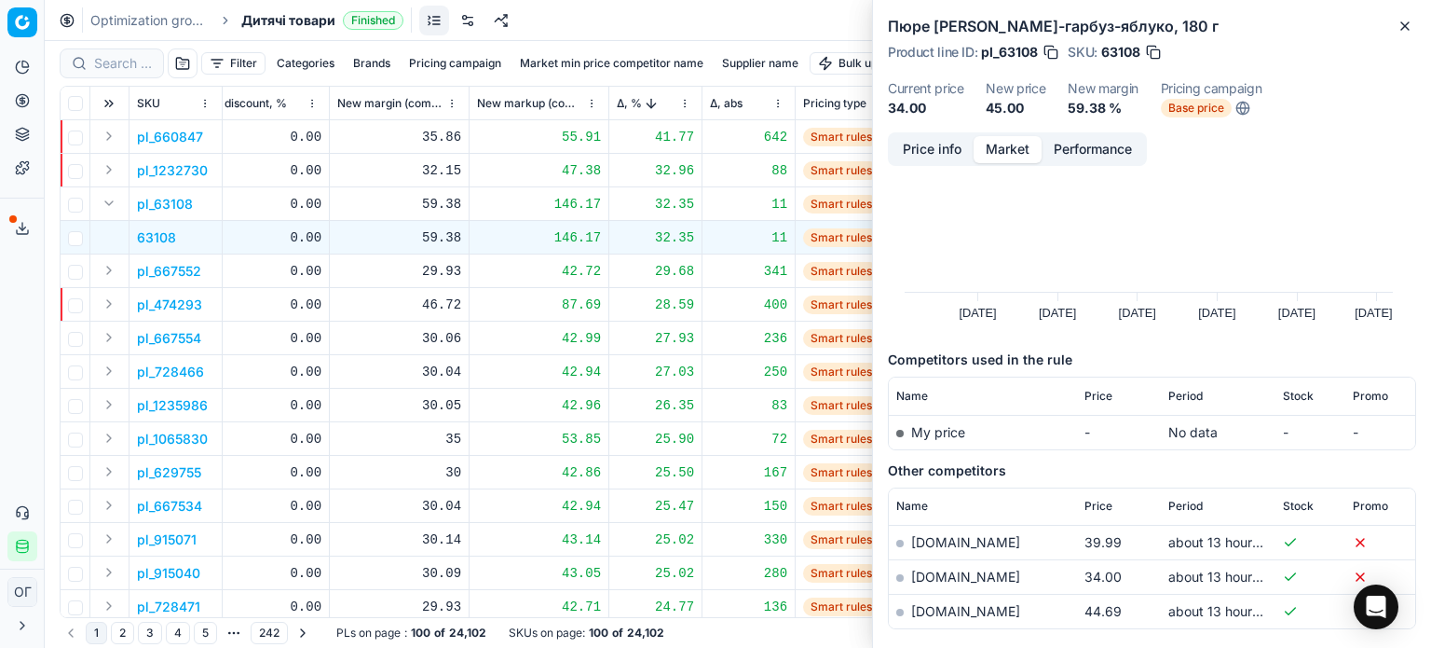
scroll to position [153, 0]
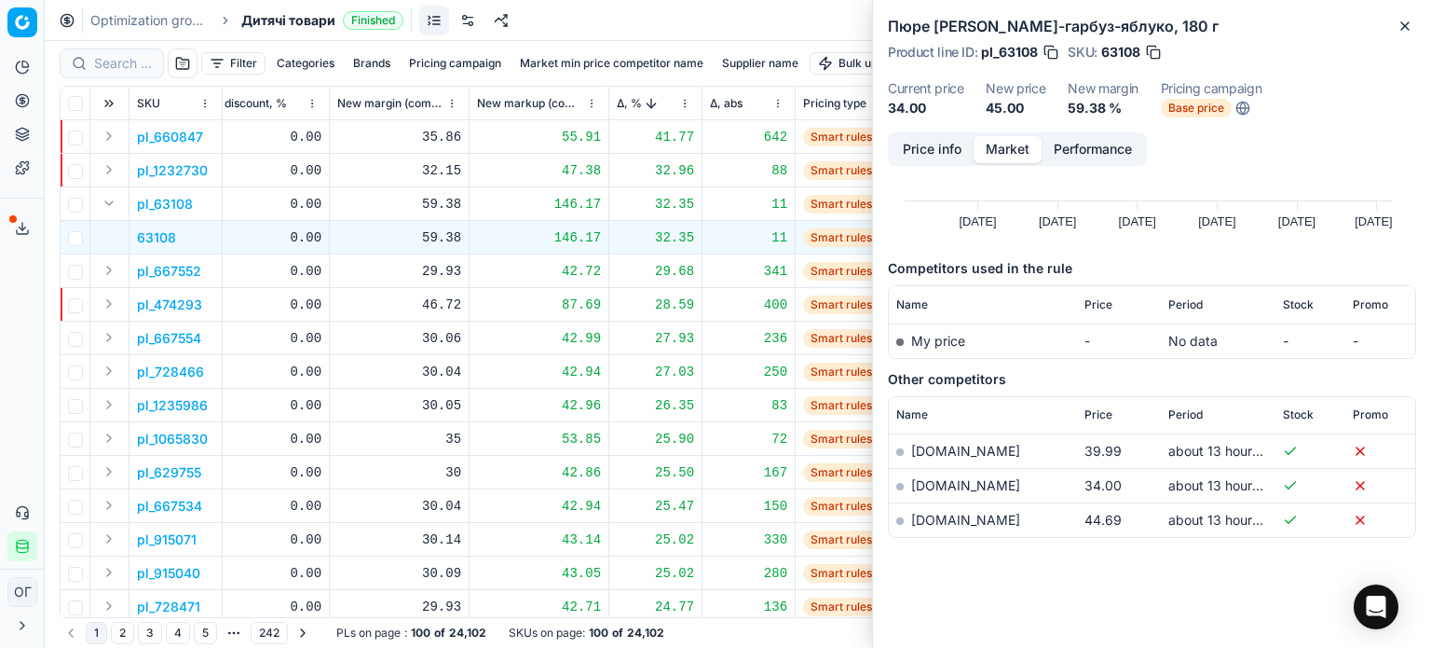
click at [943, 445] on link "[DOMAIN_NAME]" at bounding box center [965, 451] width 109 height 16
click at [1410, 28] on icon "button" at bounding box center [1405, 26] width 15 height 15
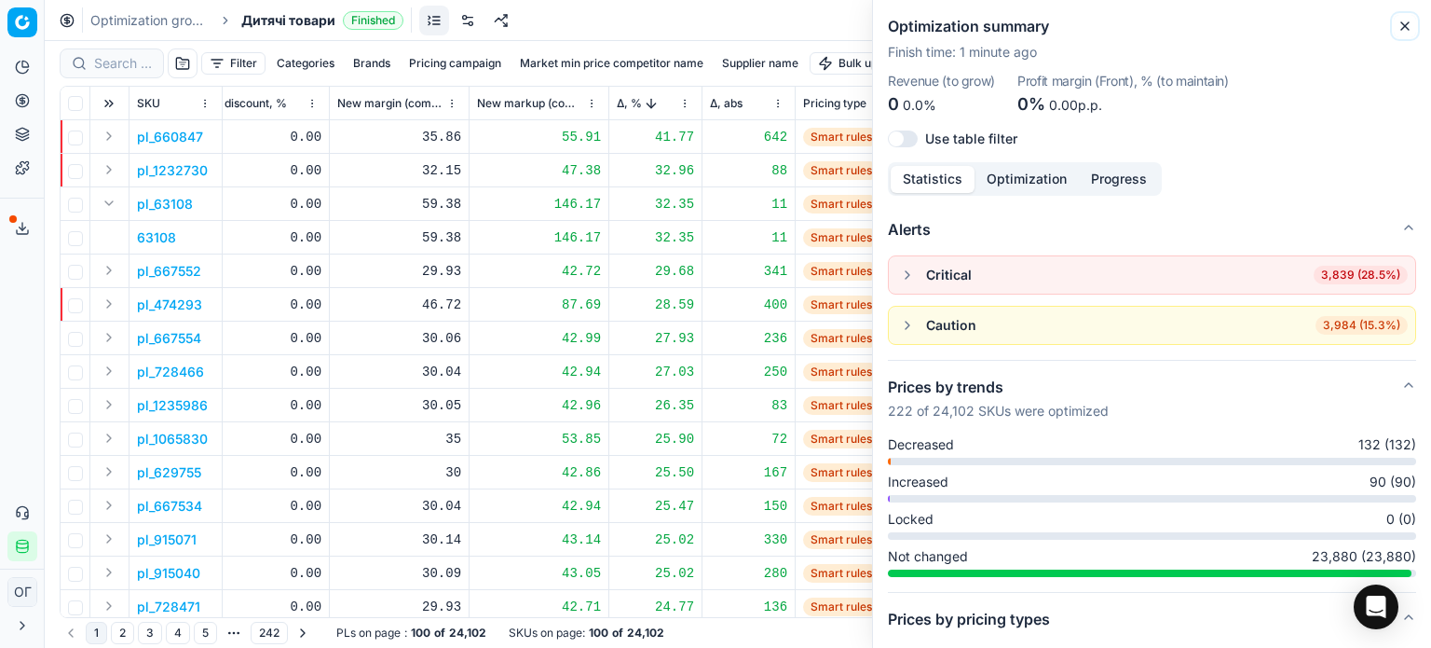
drag, startPoint x: 1402, startPoint y: 29, endPoint x: 1232, endPoint y: 14, distance: 170.3
click at [1403, 29] on icon "button" at bounding box center [1405, 26] width 15 height 15
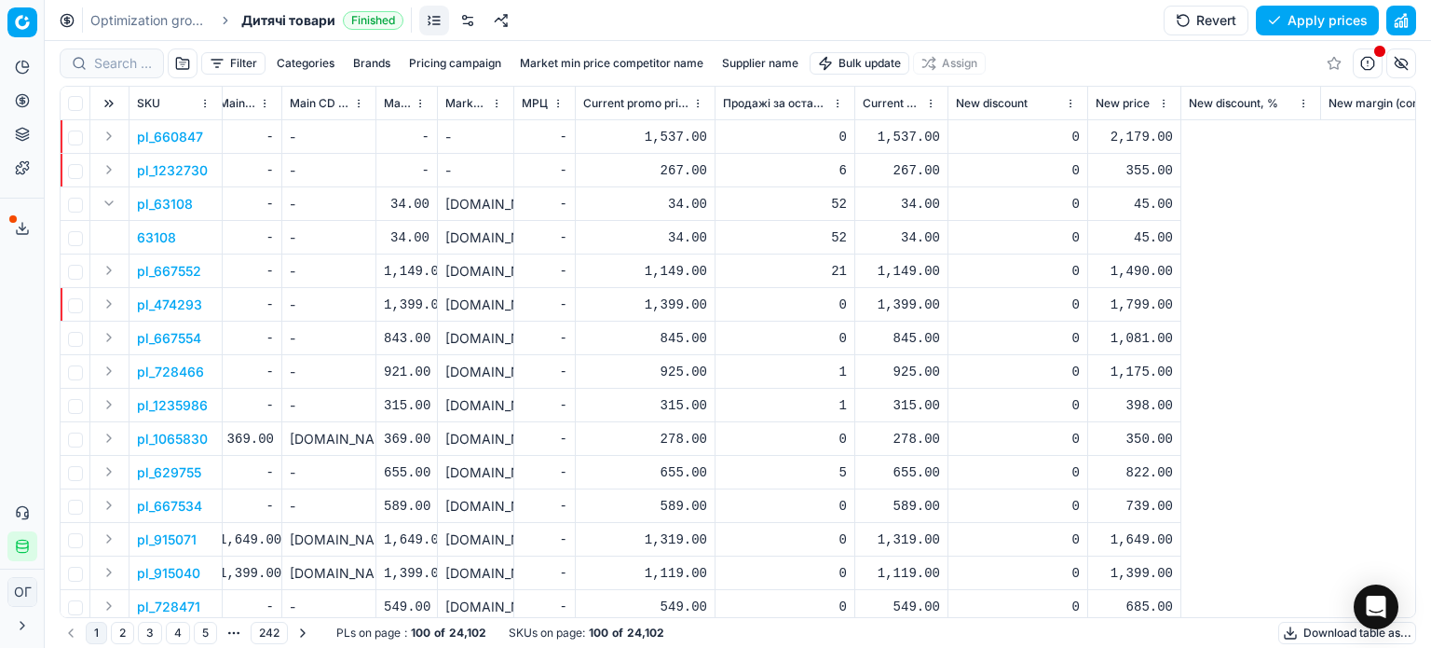
scroll to position [0, 0]
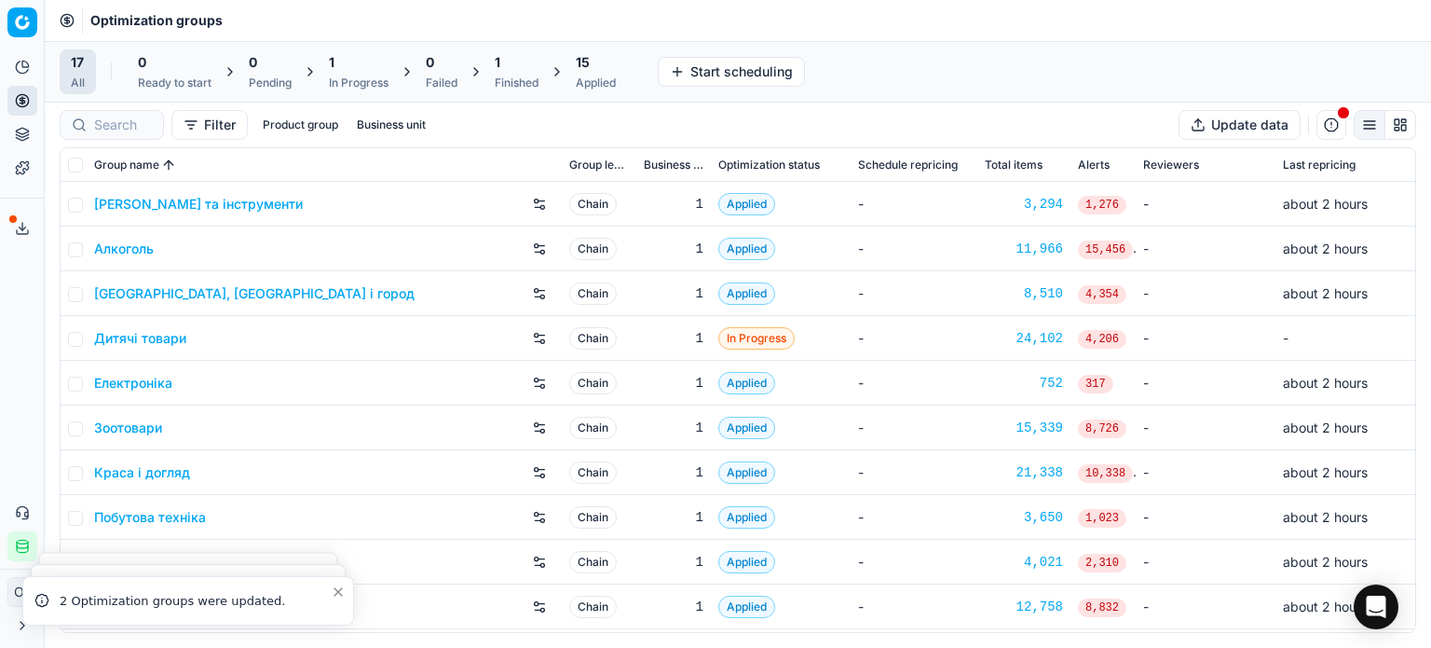
click at [522, 55] on div "1" at bounding box center [517, 62] width 44 height 19
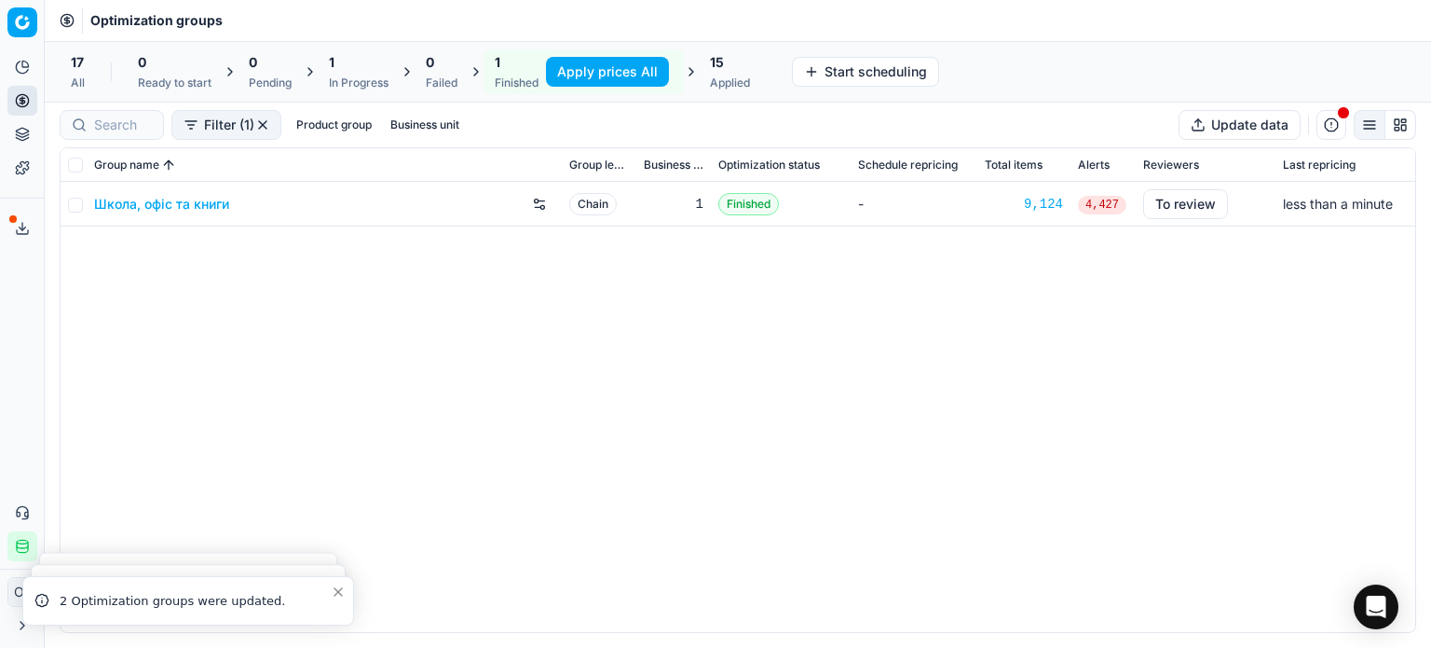
click at [127, 203] on link "Школа, офіс та книги" at bounding box center [161, 204] width 135 height 19
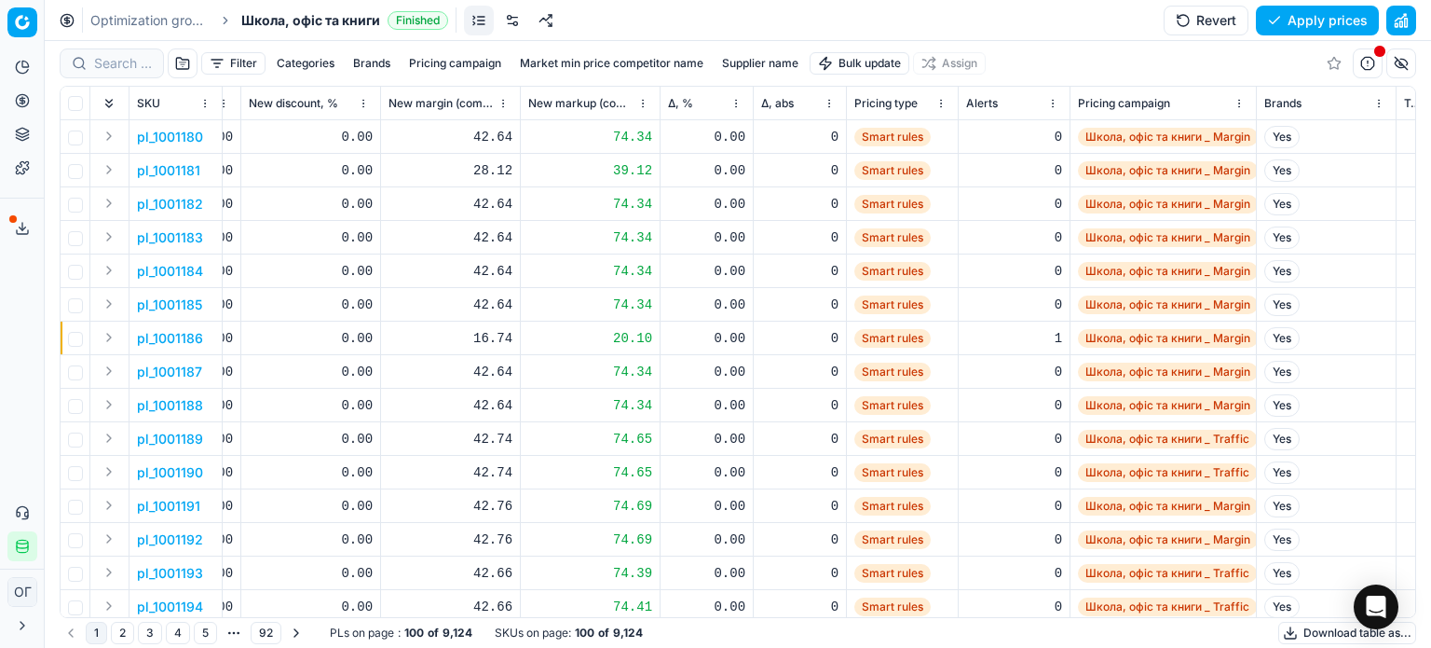
scroll to position [0, 1642]
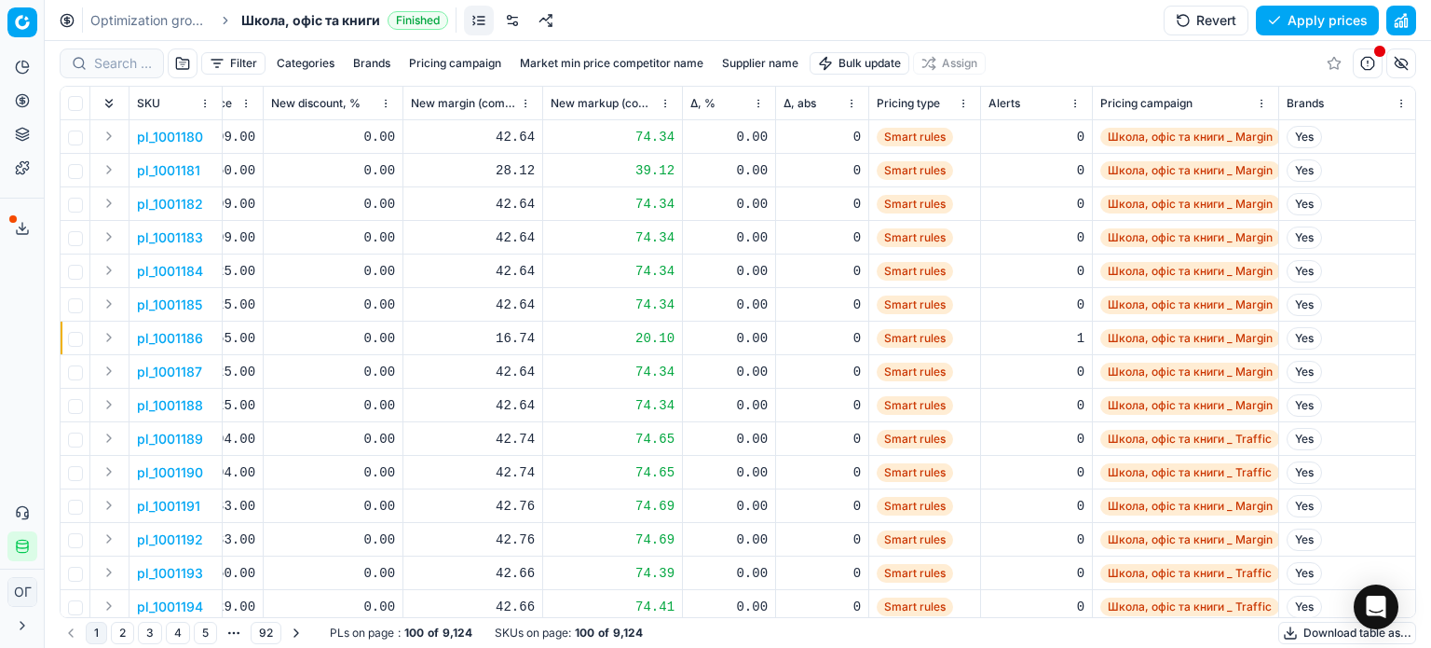
click at [714, 100] on span "Δ, %" at bounding box center [703, 103] width 25 height 15
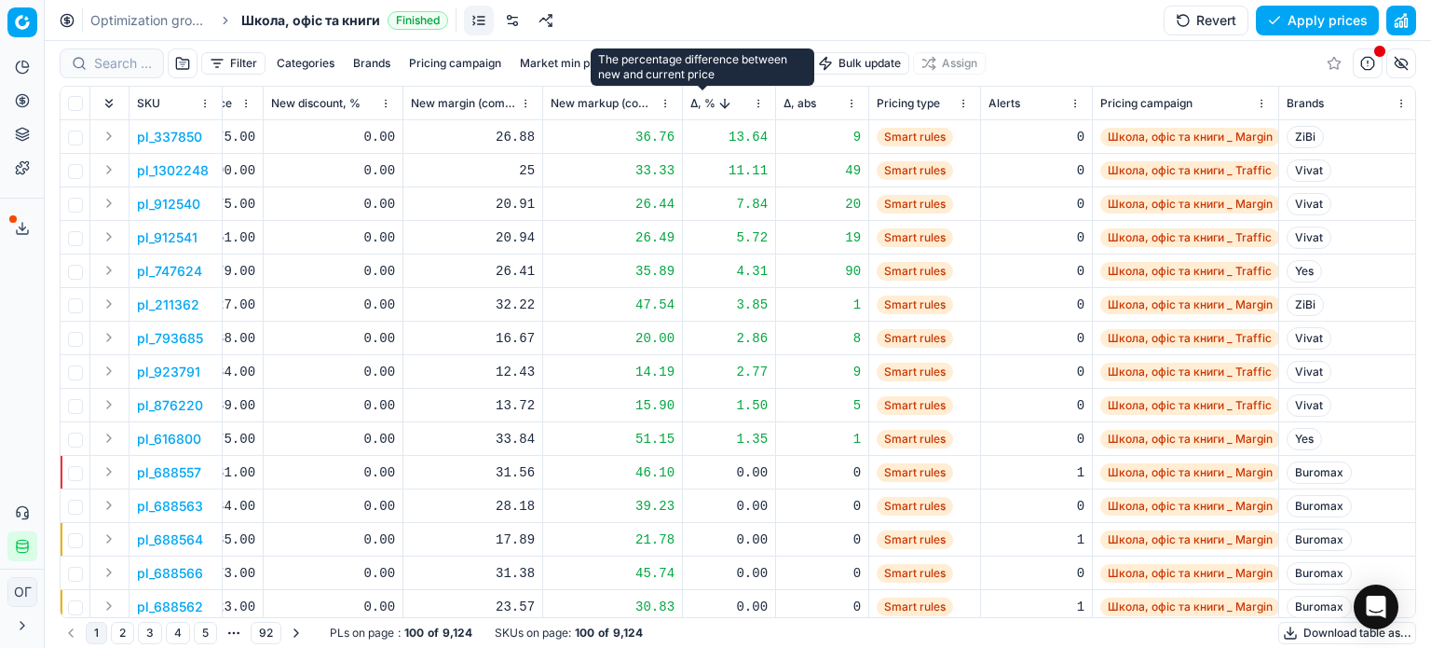
click at [714, 100] on span "Δ, %" at bounding box center [703, 103] width 25 height 15
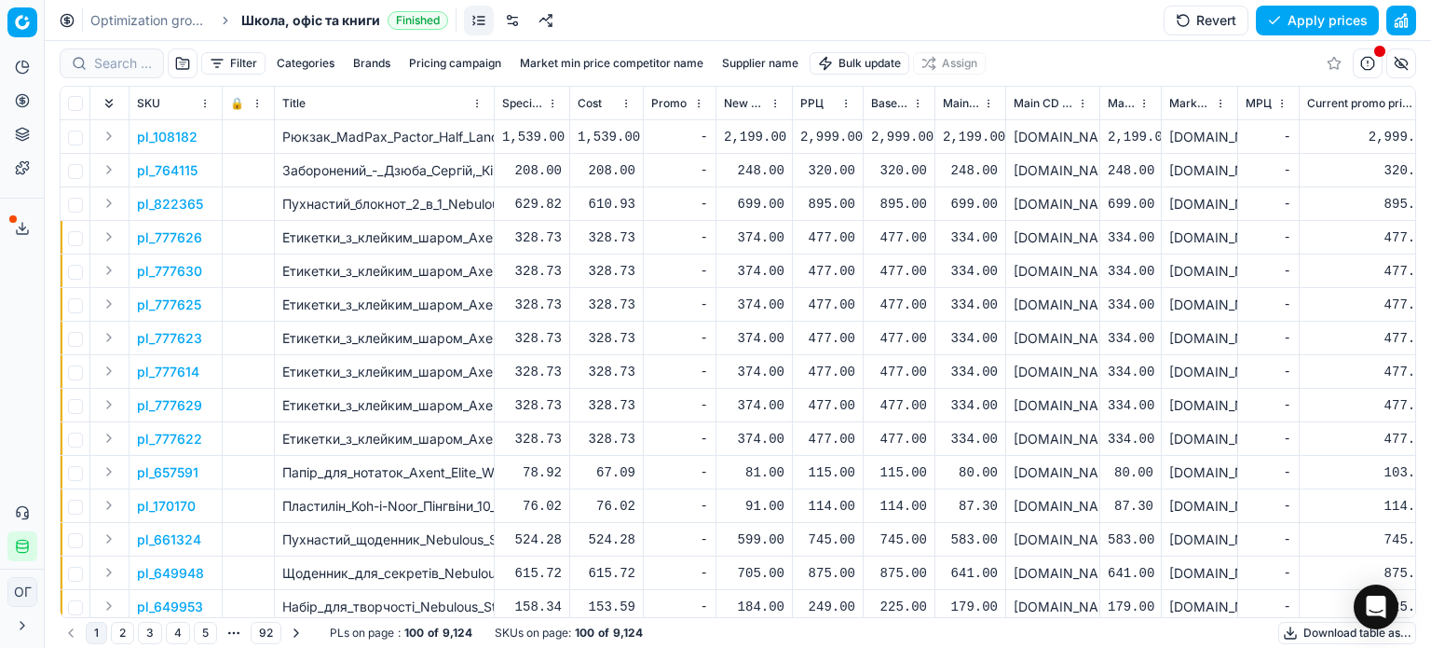
click at [111, 144] on button "Expand" at bounding box center [109, 136] width 22 height 22
click at [167, 172] on p "108182" at bounding box center [159, 170] width 45 height 19
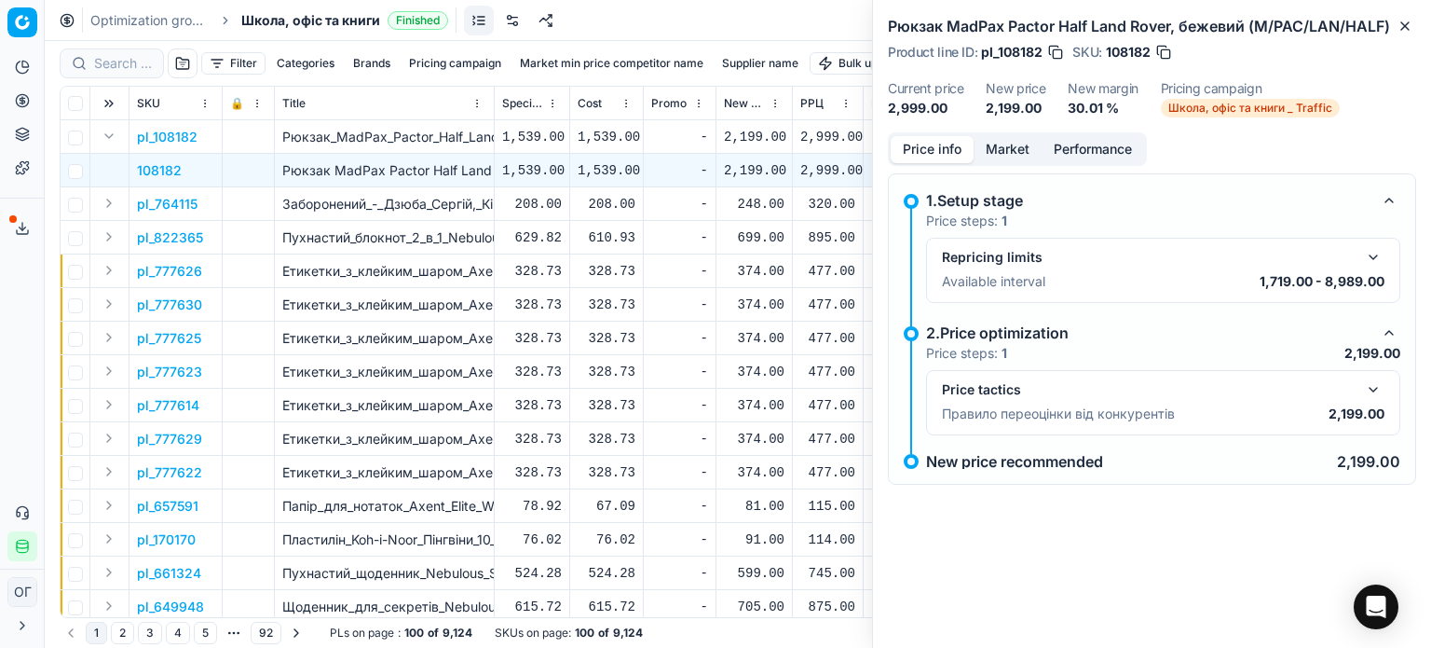
click at [1019, 152] on button "Market" at bounding box center [1008, 149] width 68 height 27
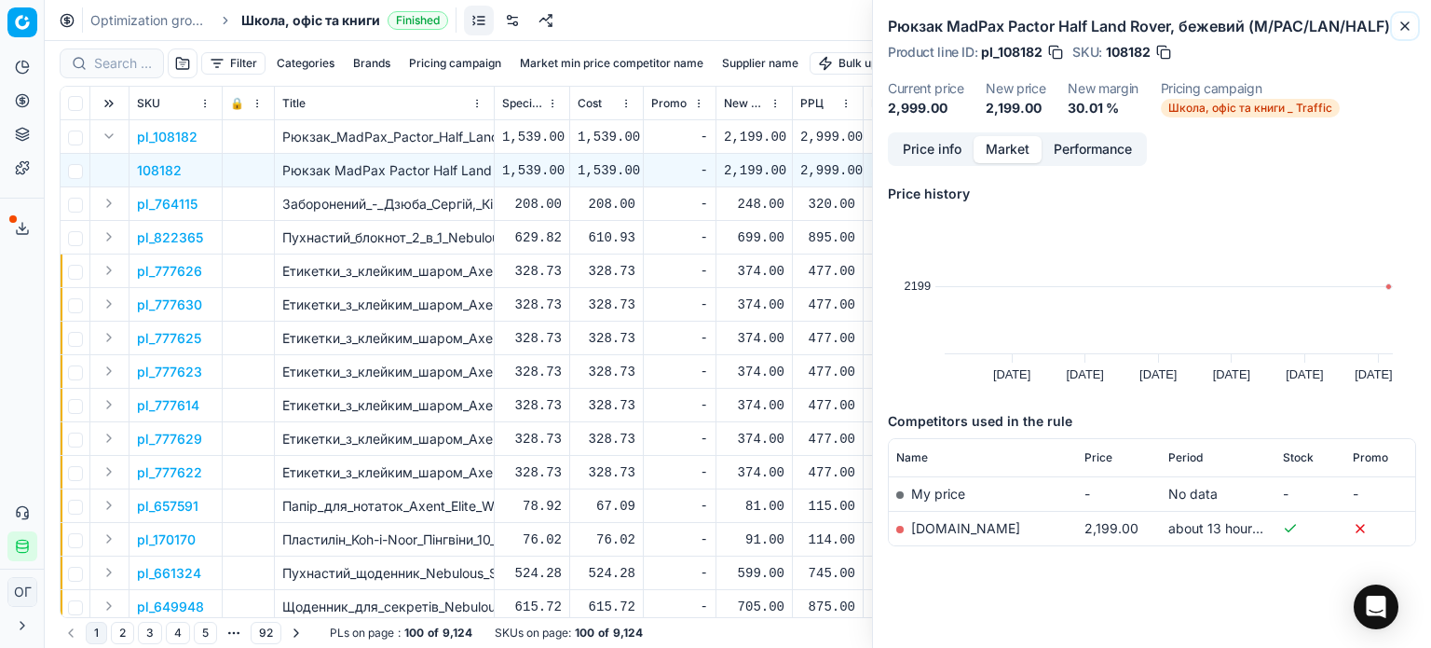
click at [1407, 25] on icon "button" at bounding box center [1405, 26] width 15 height 15
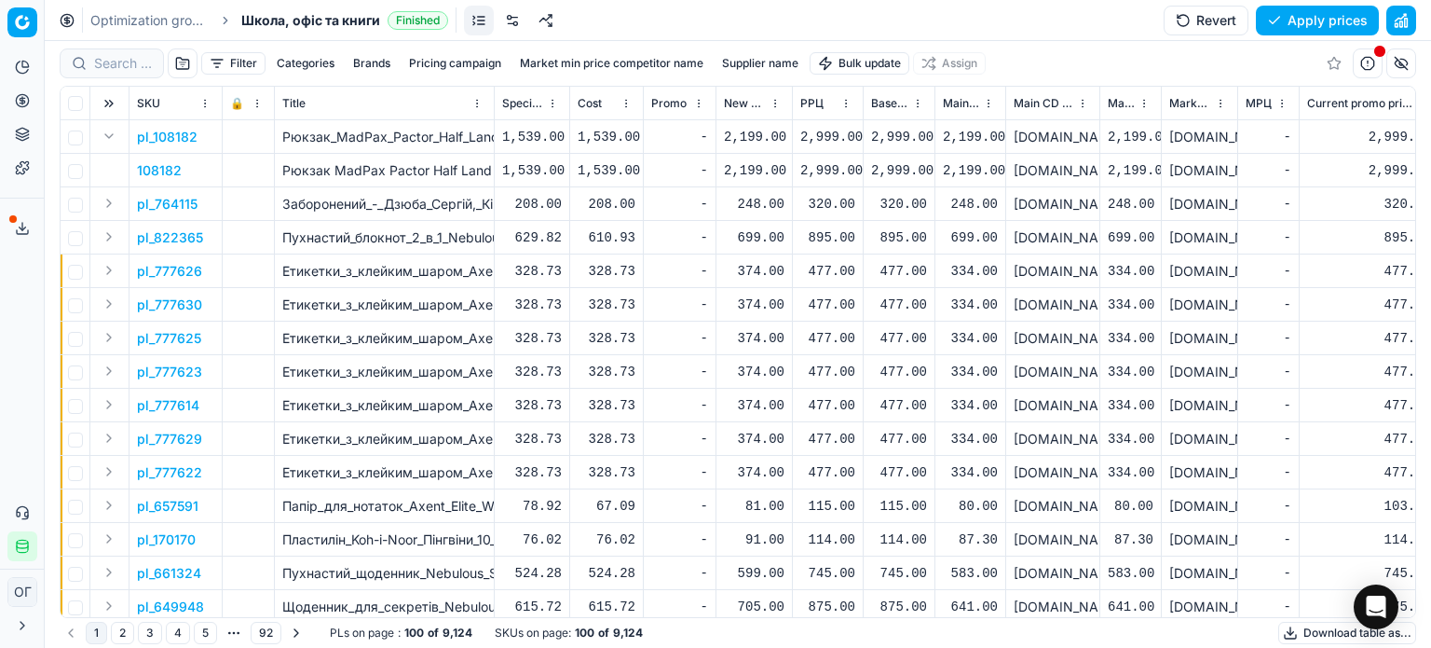
click at [106, 335] on button "Expand" at bounding box center [109, 337] width 22 height 22
click at [157, 372] on p "777625" at bounding box center [160, 372] width 47 height 19
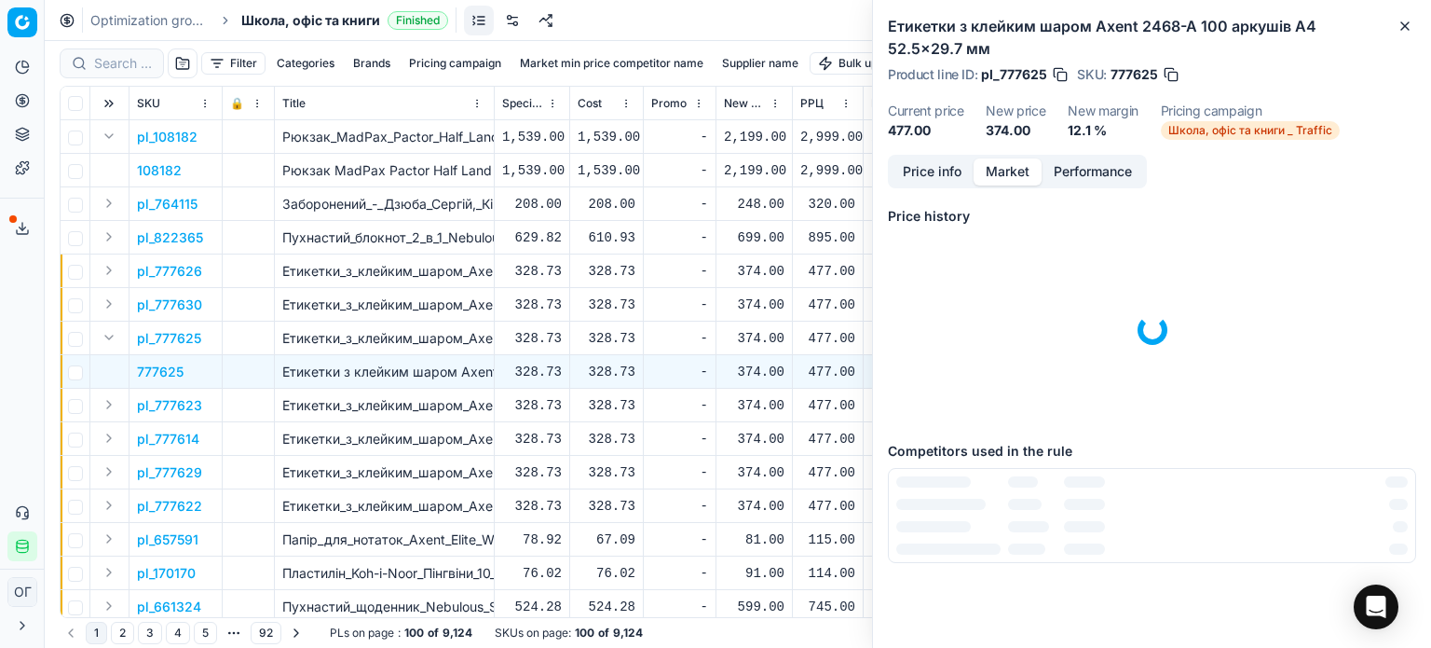
click at [1023, 179] on button "Market" at bounding box center [1008, 171] width 68 height 27
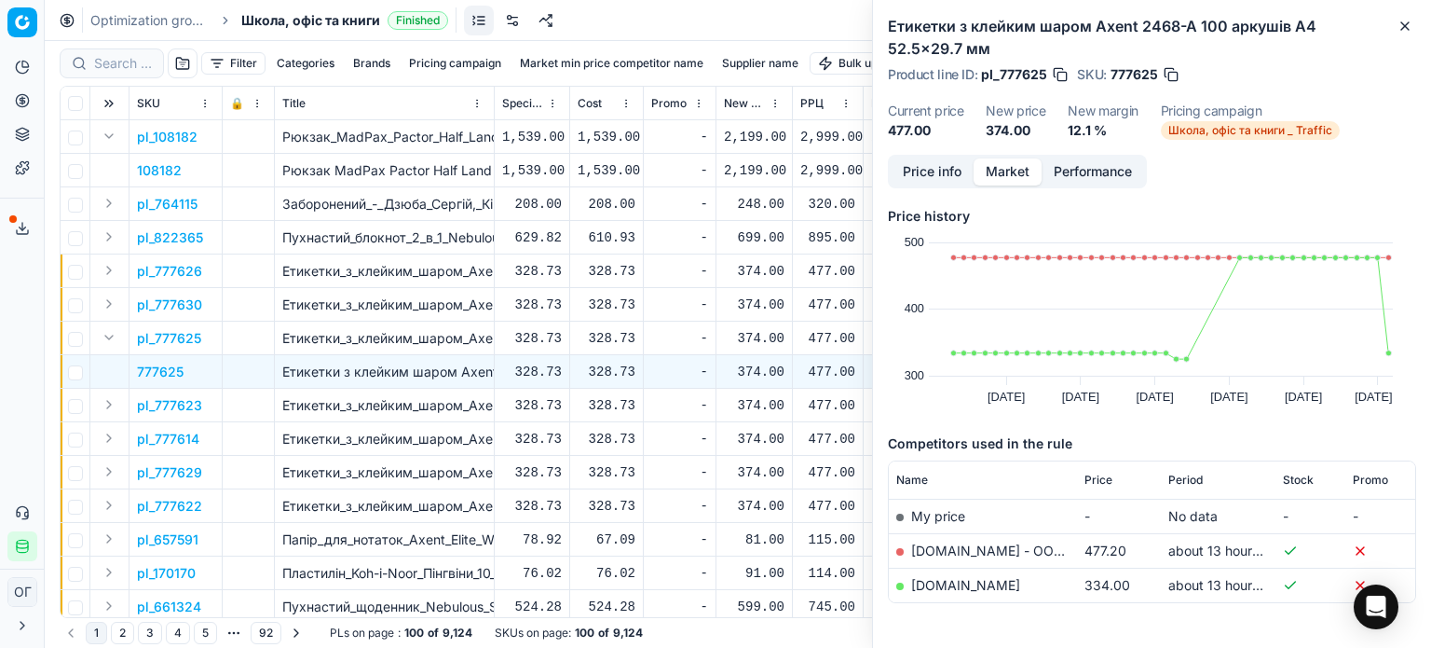
click at [1417, 28] on div "Етикетки з клейким шаром Axent 2468-A 100 аркушів A4 52.5x29.7 мм Product line …" at bounding box center [1152, 77] width 558 height 155
click at [1405, 24] on icon "button" at bounding box center [1405, 26] width 15 height 15
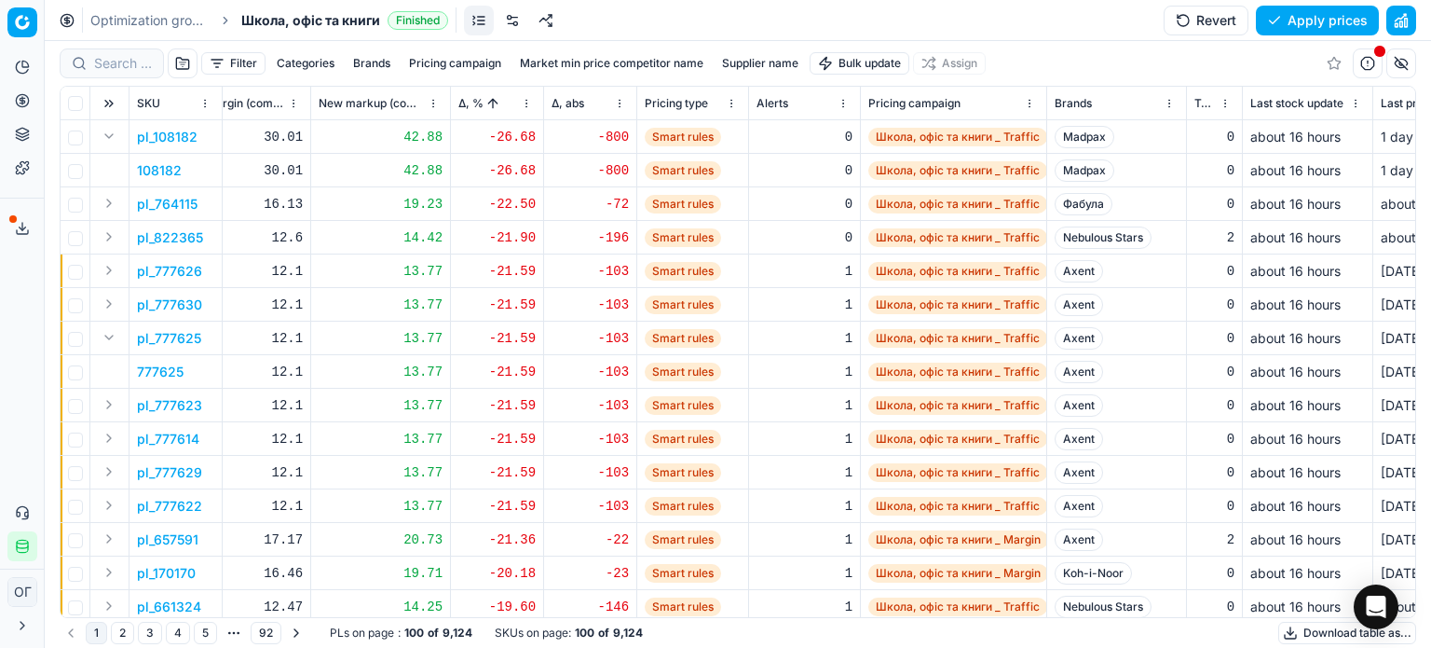
scroll to position [0, 1467]
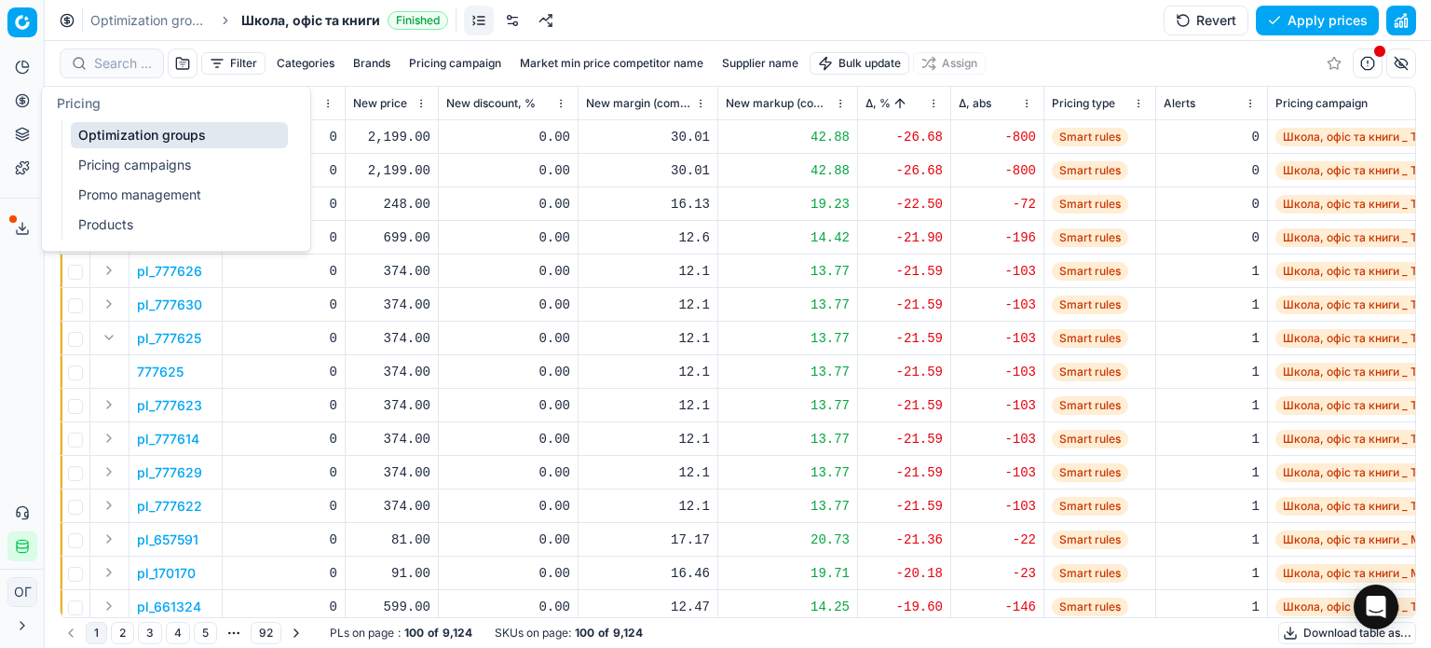
click at [18, 104] on circle at bounding box center [22, 100] width 12 height 12
click at [98, 130] on link "Optimization groups" at bounding box center [179, 135] width 217 height 26
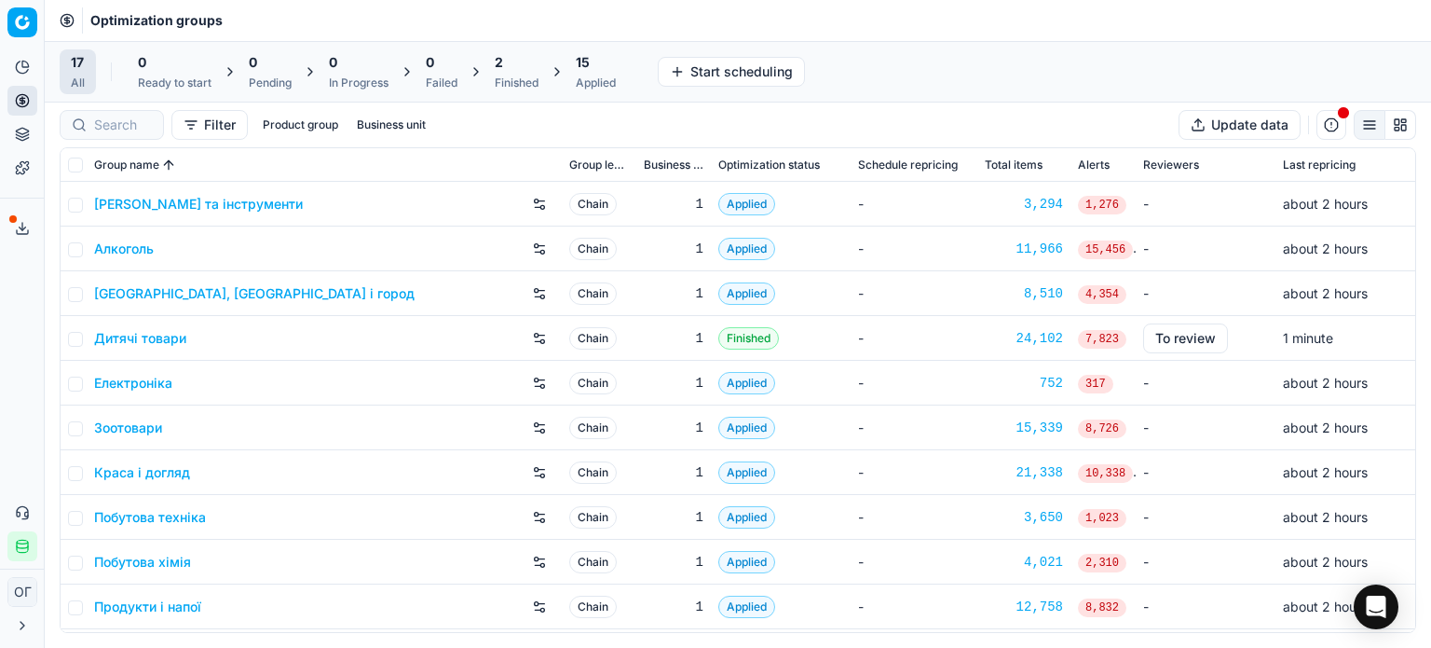
click at [505, 70] on div "2" at bounding box center [517, 62] width 44 height 19
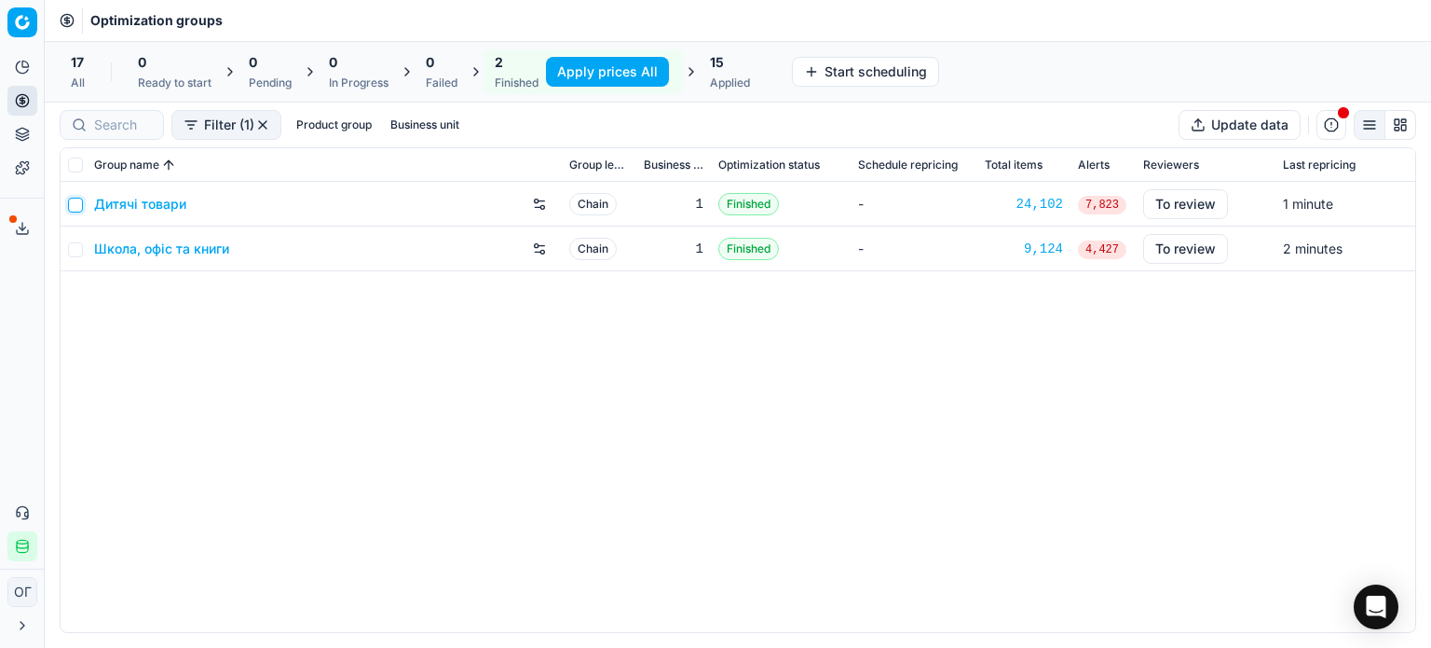
click at [75, 207] on input "checkbox" at bounding box center [75, 205] width 15 height 15
checkbox input "true"
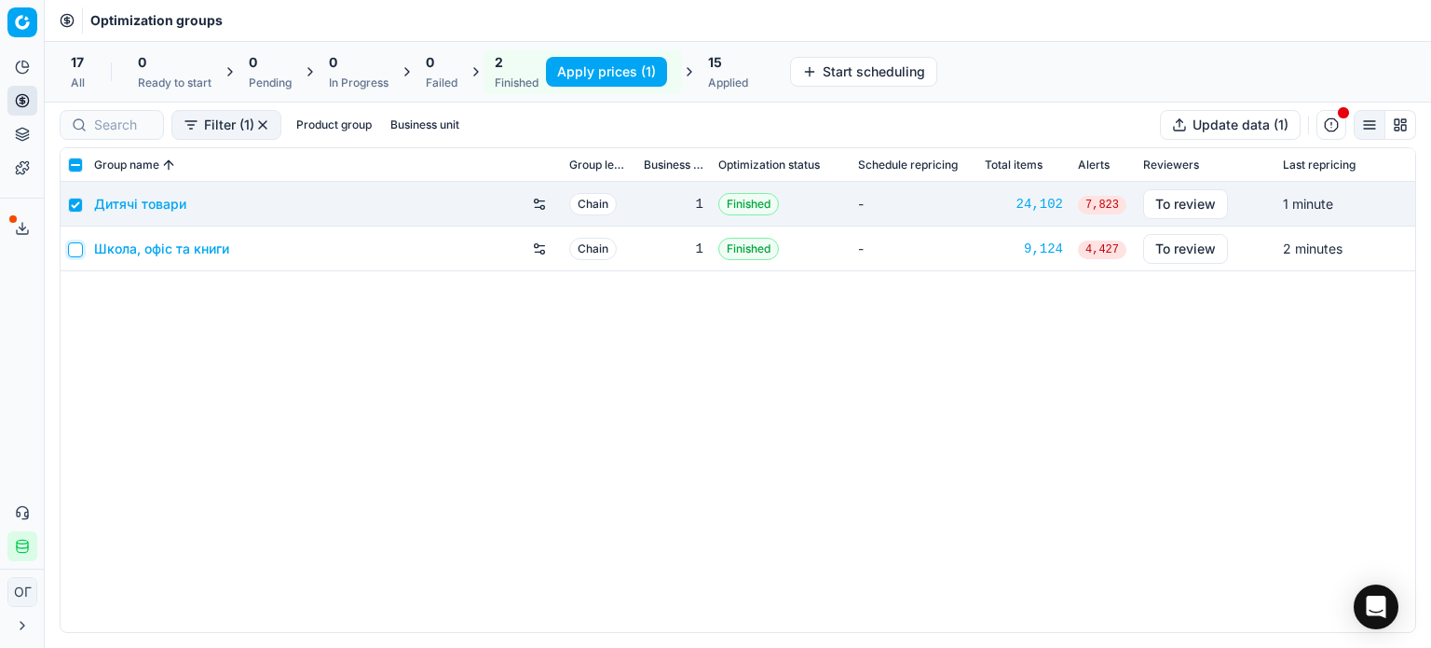
click at [78, 249] on input "checkbox" at bounding box center [75, 249] width 15 height 15
checkbox input "true"
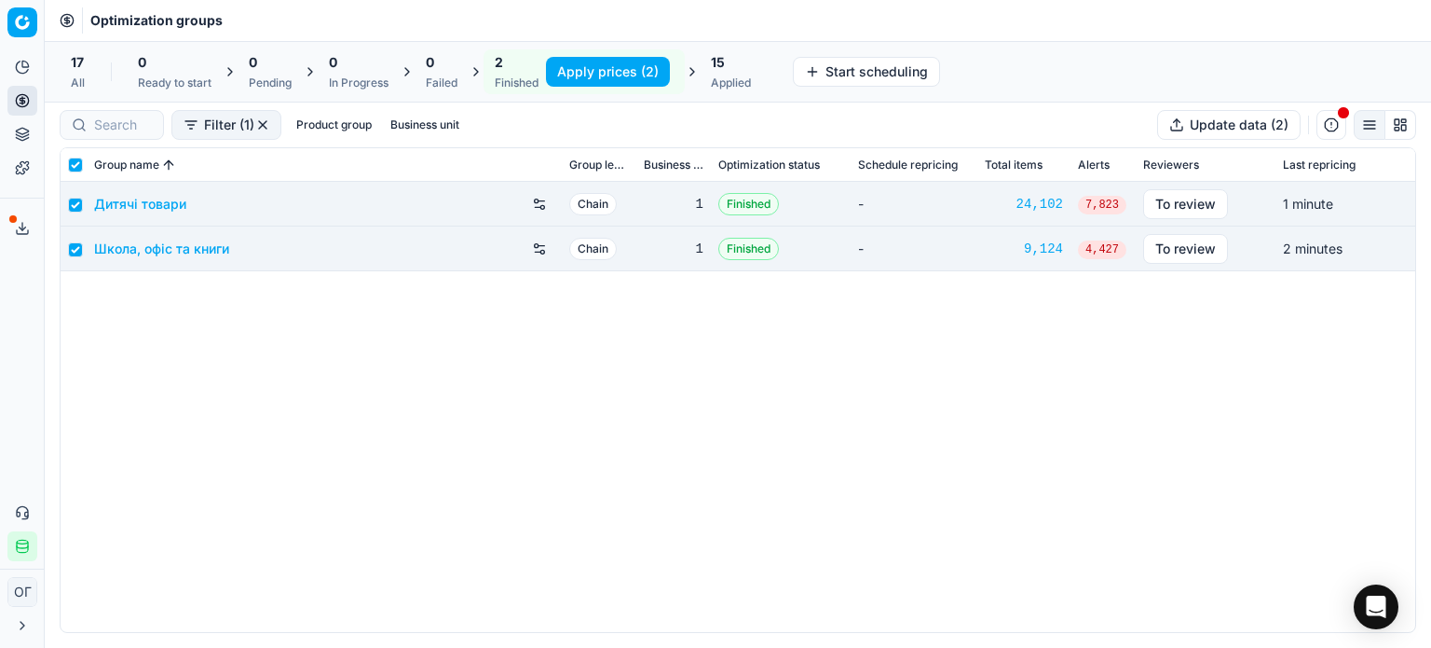
click at [565, 71] on button "Apply prices (2)" at bounding box center [608, 72] width 124 height 30
checkbox input "false"
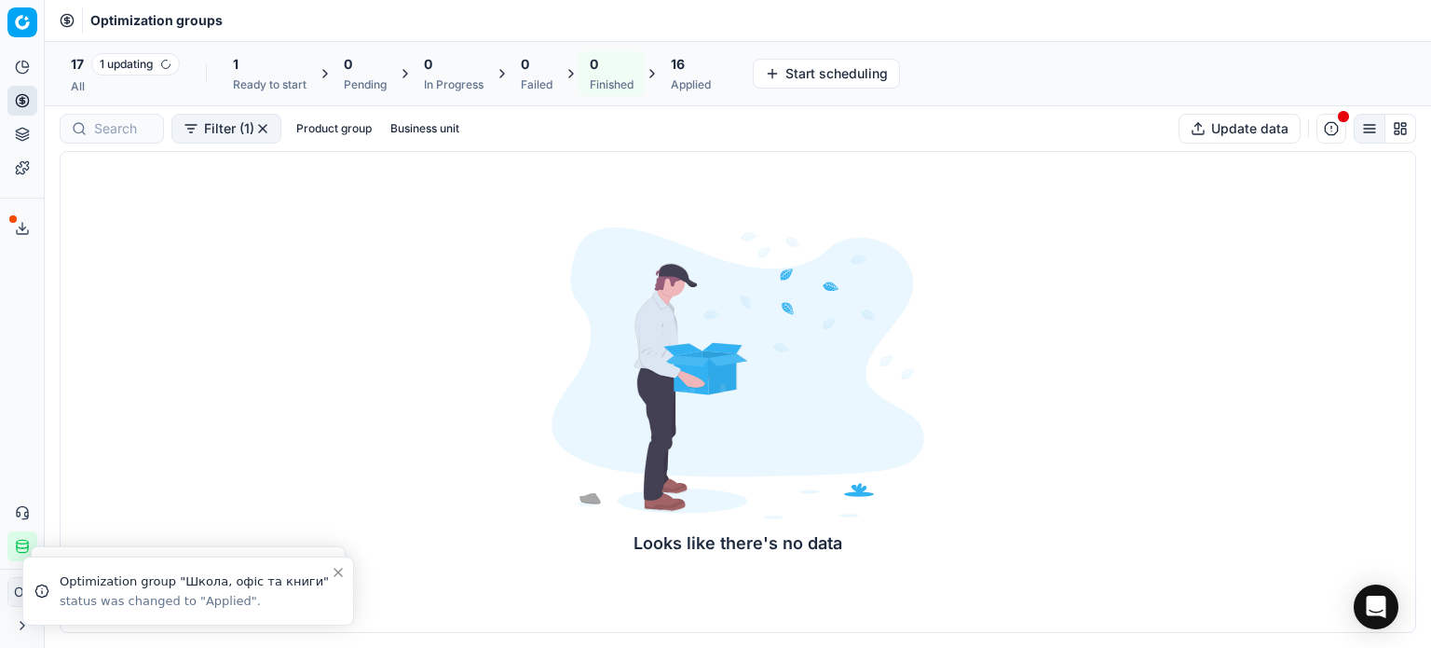
click at [709, 68] on div "16" at bounding box center [691, 64] width 40 height 19
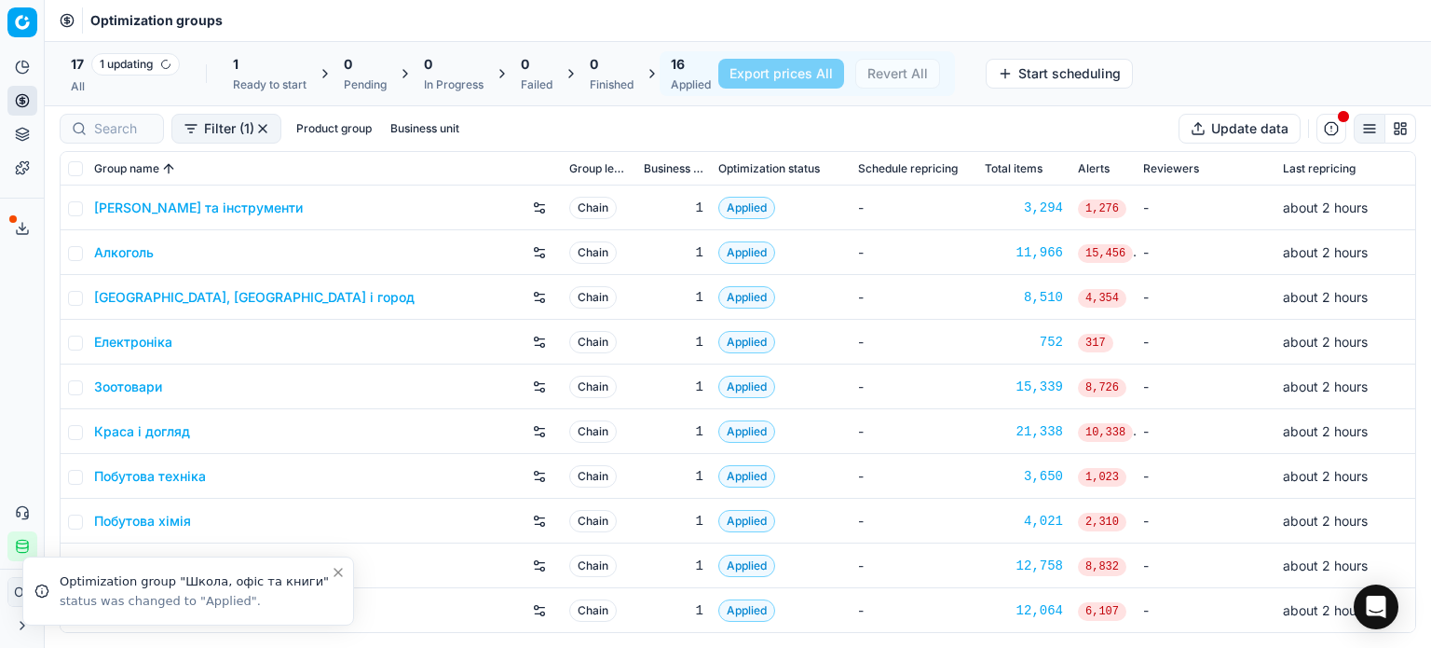
scroll to position [268, 0]
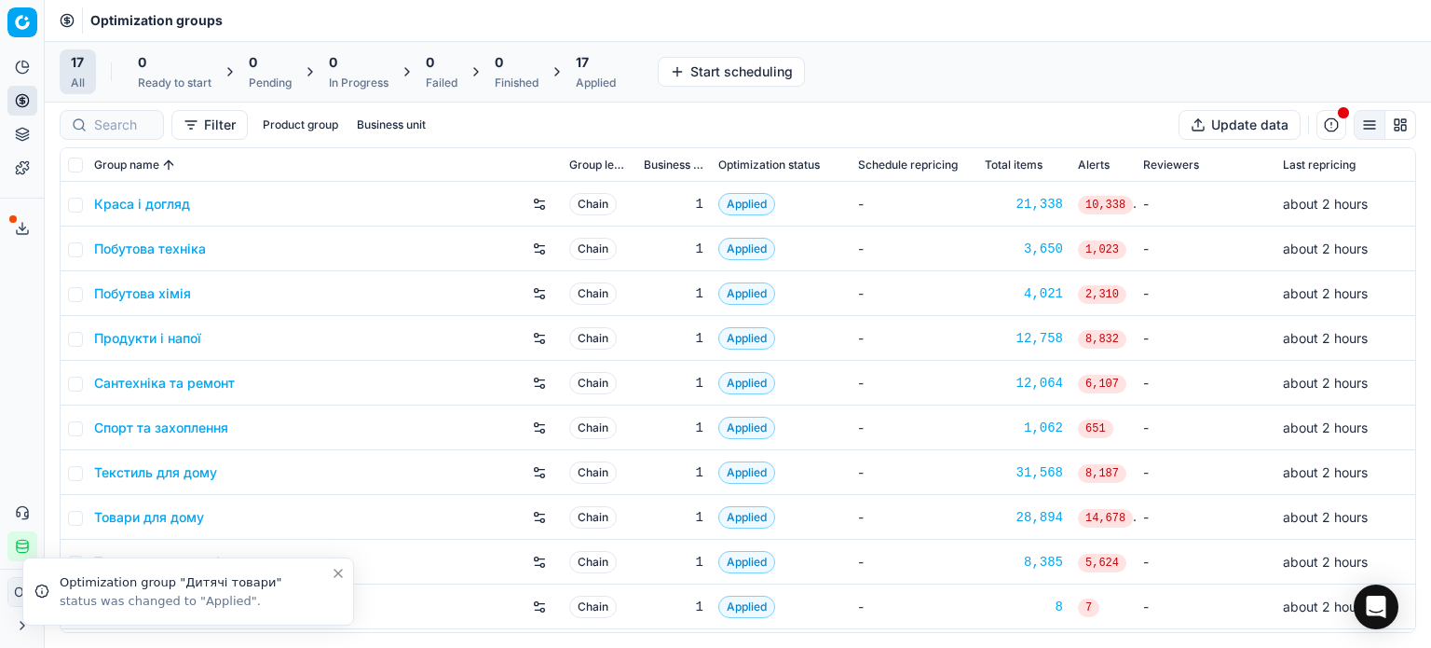
click at [341, 573] on icon "Close toast" at bounding box center [338, 573] width 15 height 15
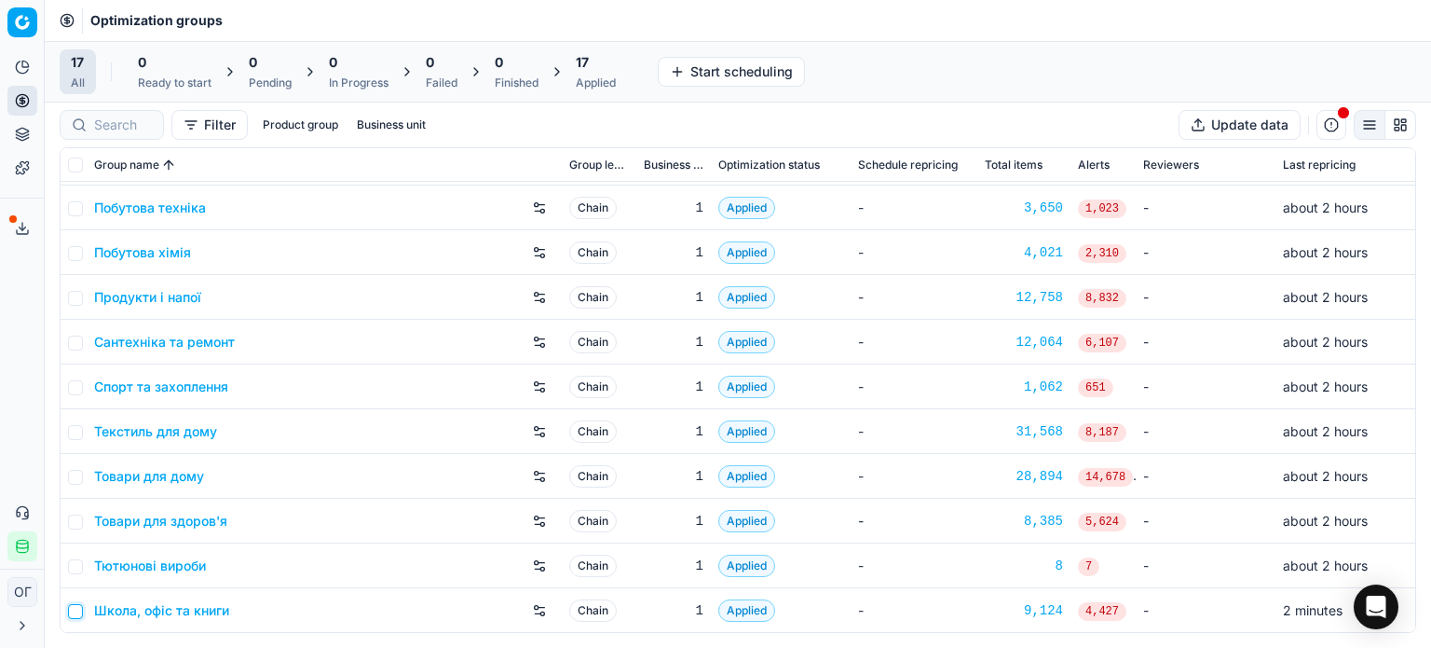
click at [78, 615] on input "checkbox" at bounding box center [75, 611] width 15 height 15
checkbox input "true"
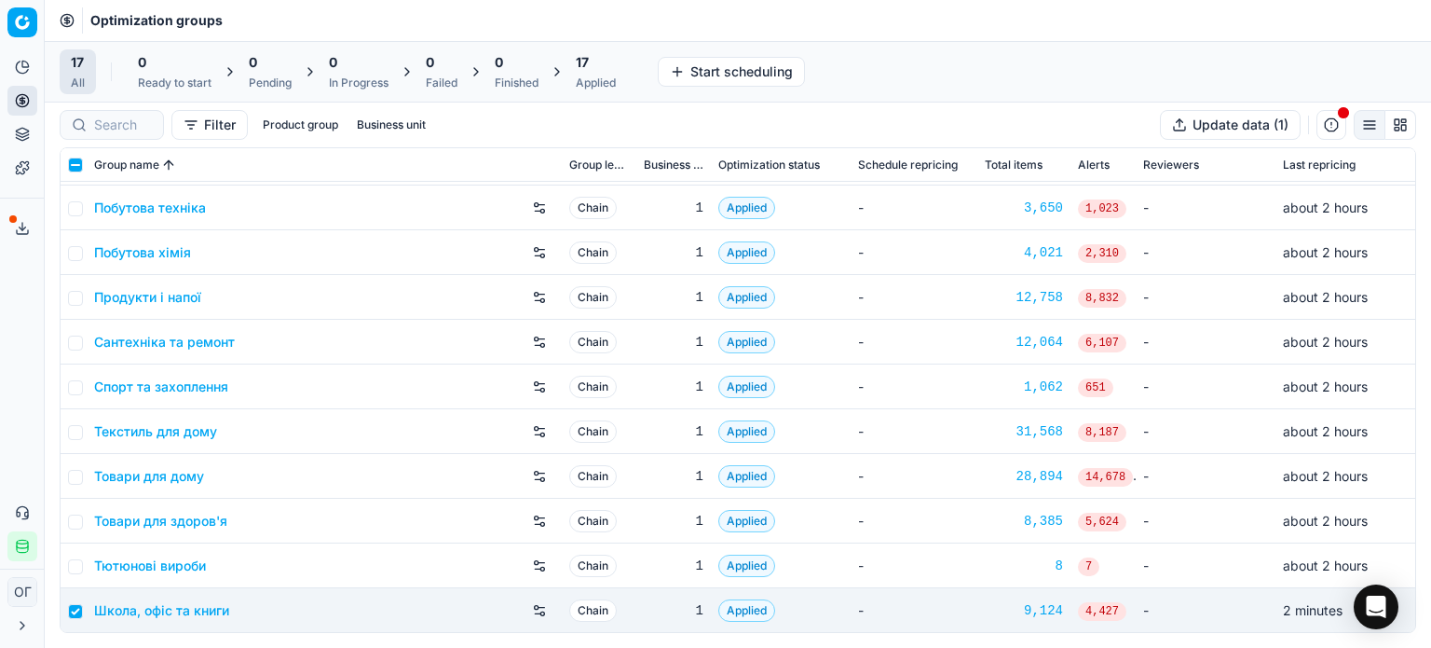
scroll to position [0, 0]
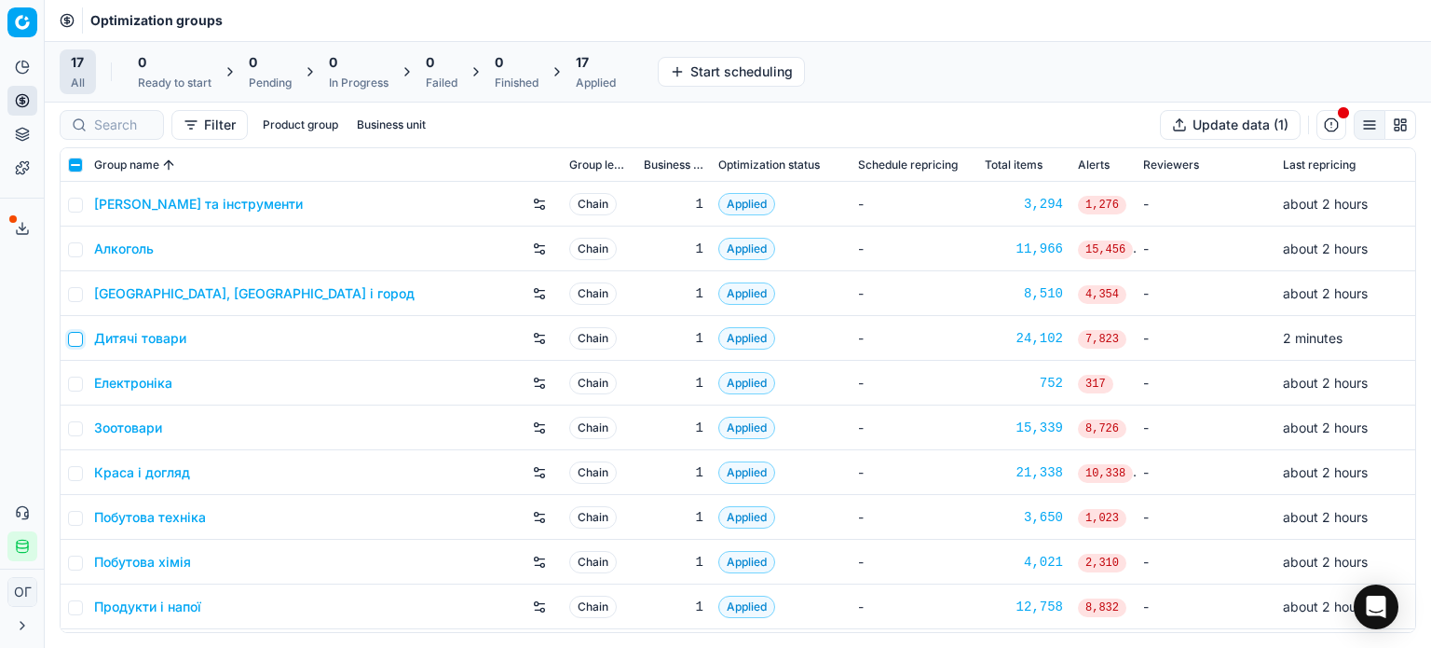
click at [75, 340] on input "checkbox" at bounding box center [75, 339] width 15 height 15
checkbox input "true"
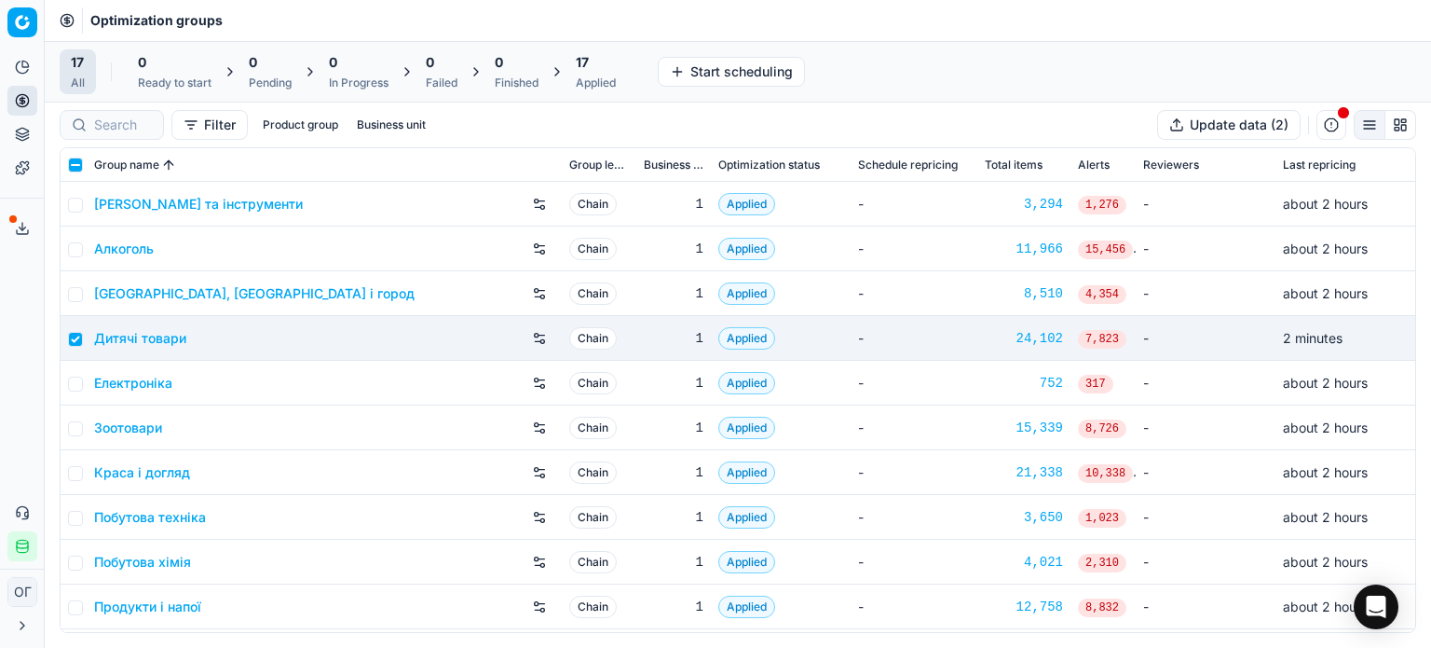
click at [605, 72] on div "17 Applied" at bounding box center [596, 71] width 40 height 37
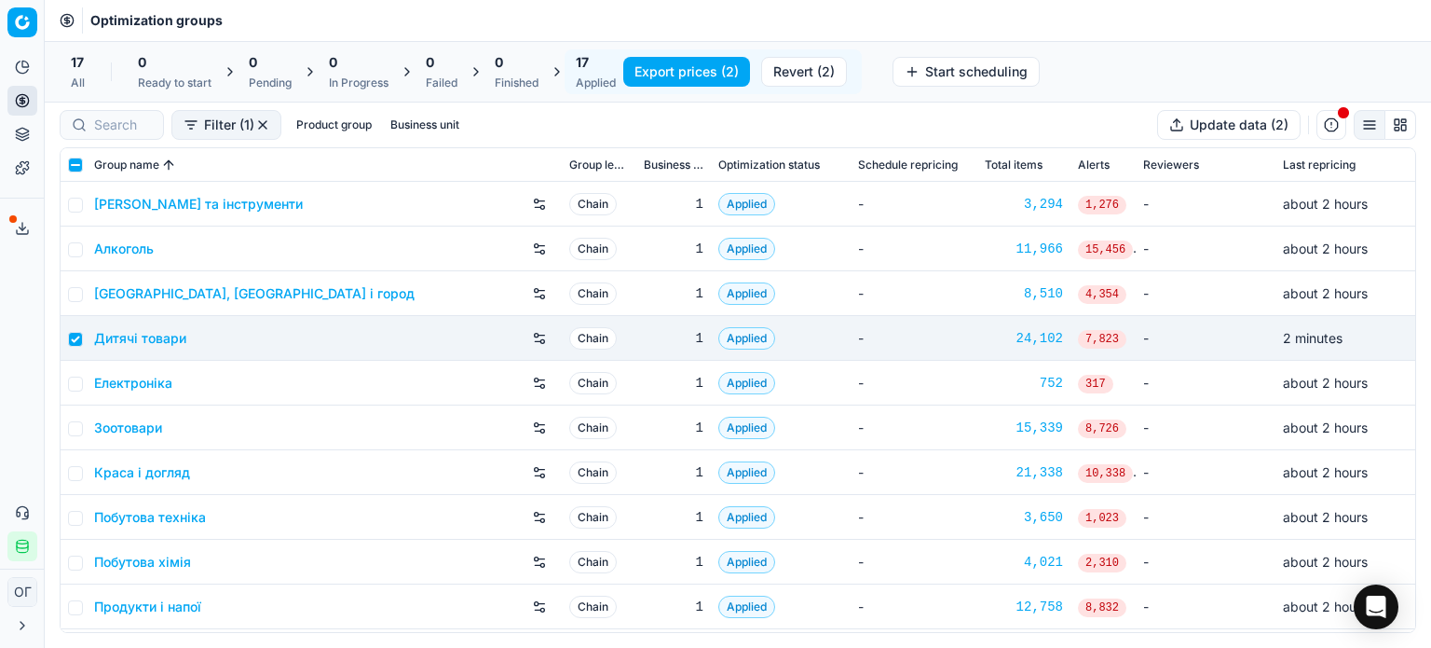
click at [664, 70] on button "Export prices (2)" at bounding box center [686, 72] width 127 height 30
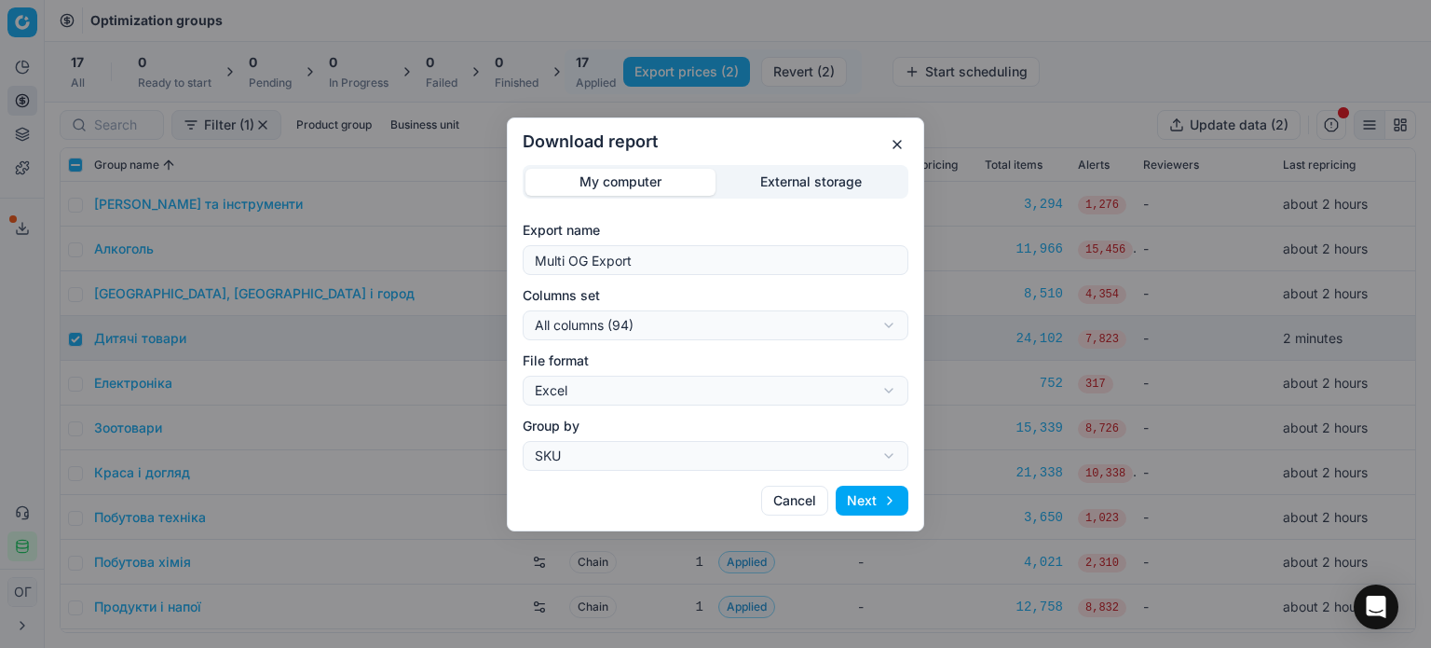
click at [768, 186] on div "Download report My computer External storage Export name Multi OG Export Column…" at bounding box center [715, 324] width 1431 height 648
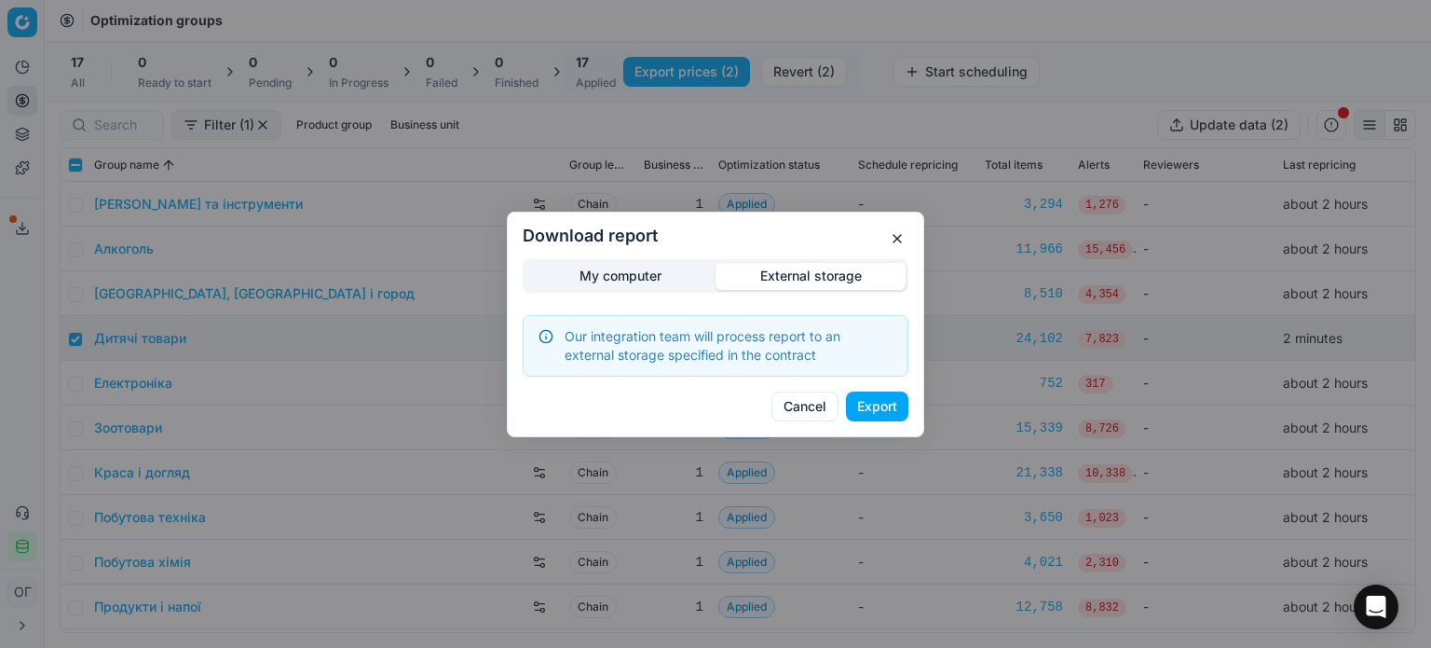
click at [787, 271] on button "External storage" at bounding box center [811, 275] width 190 height 27
click at [880, 409] on button "Export" at bounding box center [877, 406] width 62 height 30
